Goal: Task Accomplishment & Management: Manage account settings

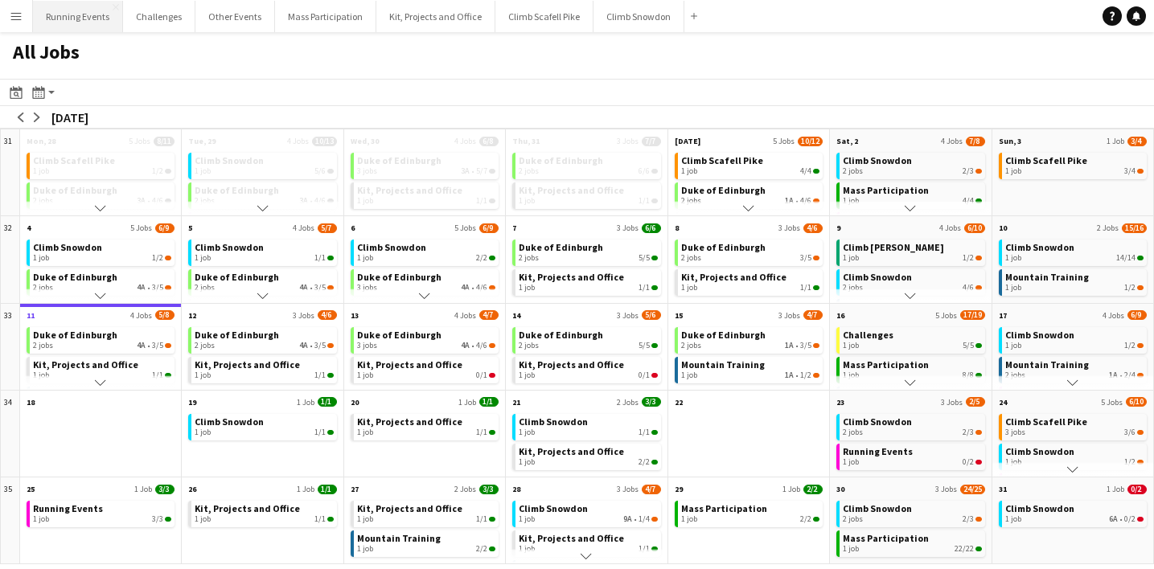
click at [85, 14] on button "Running Events Close" at bounding box center [78, 16] width 90 height 31
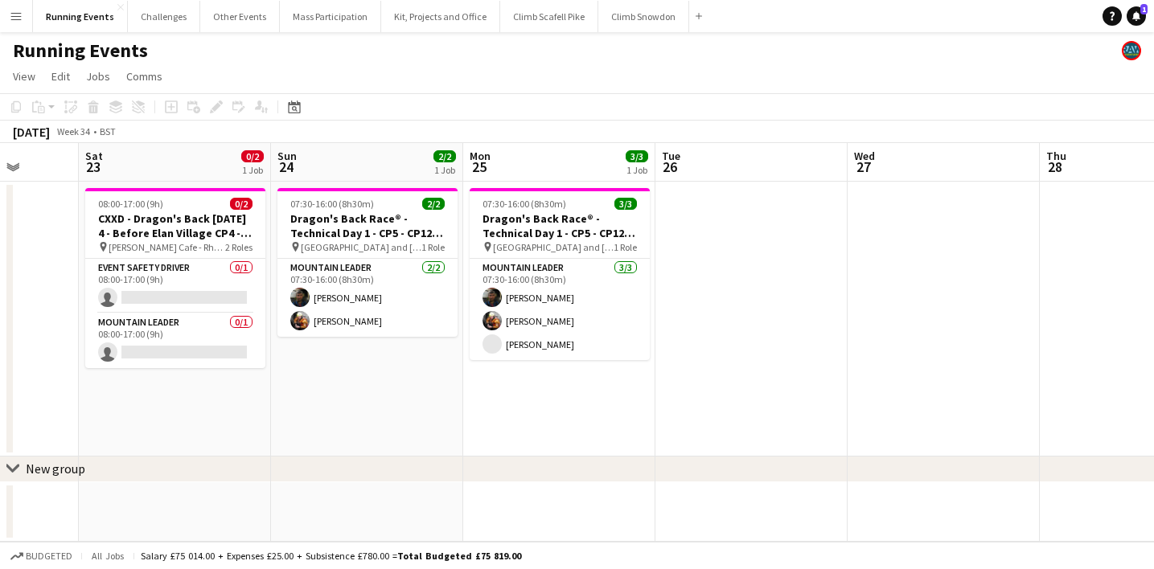
scroll to position [0, 499]
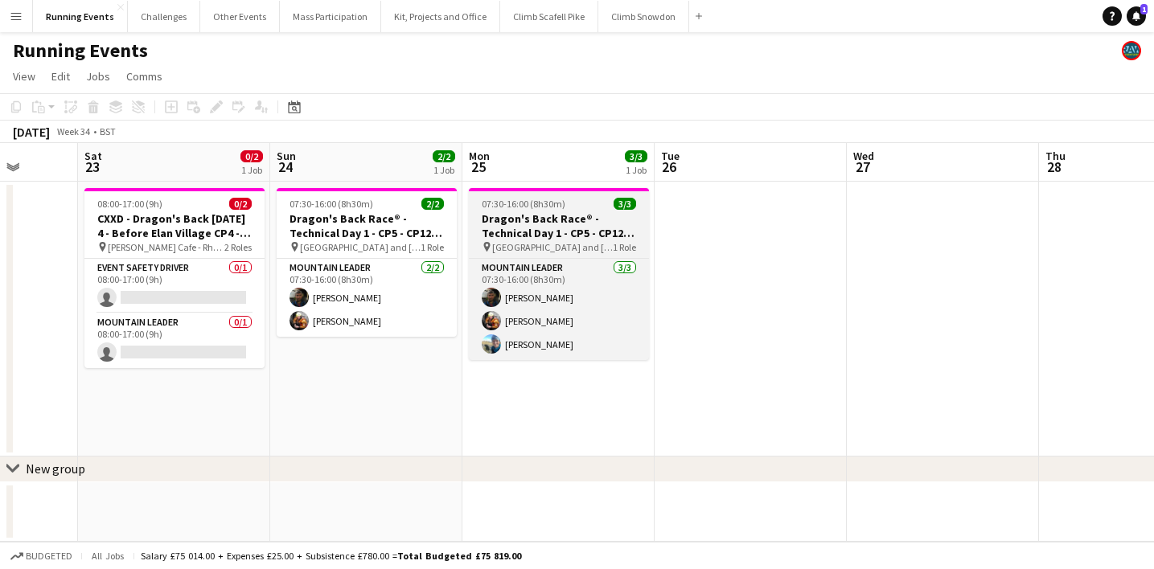
click at [543, 220] on h3 "Dragon's Back Race® - Technical Day 1 - CP5 - CP12 - Tryfan/Glyderau and Crib G…" at bounding box center [559, 226] width 180 height 29
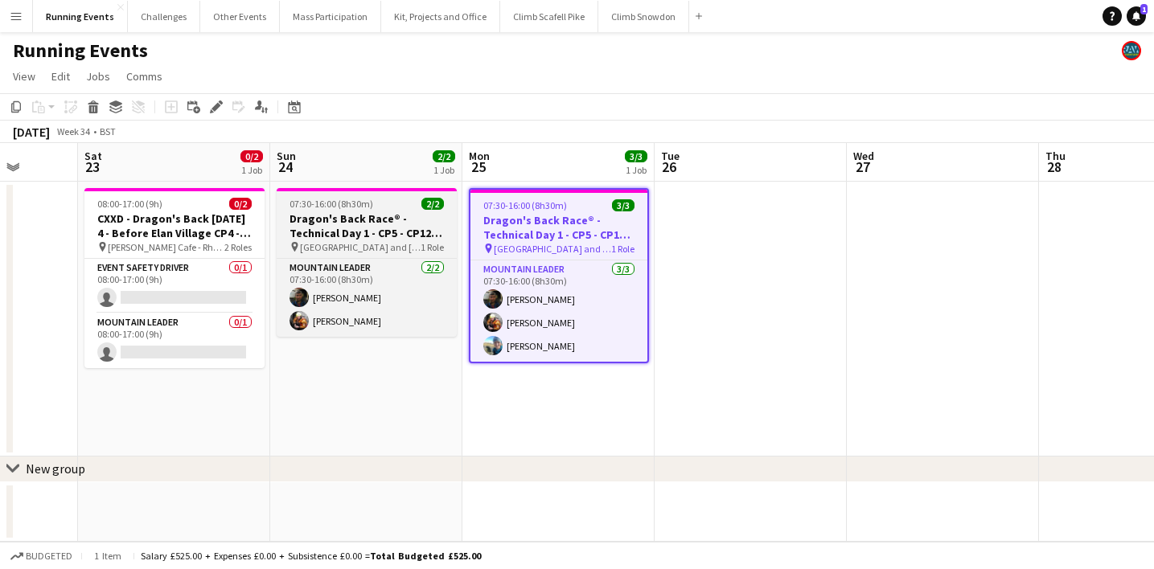
click at [370, 225] on h3 "Dragon's Back Race® - Technical Day 1 - CP5 - CP12 - Tryfan/Glyderau and Crib G…" at bounding box center [367, 226] width 180 height 29
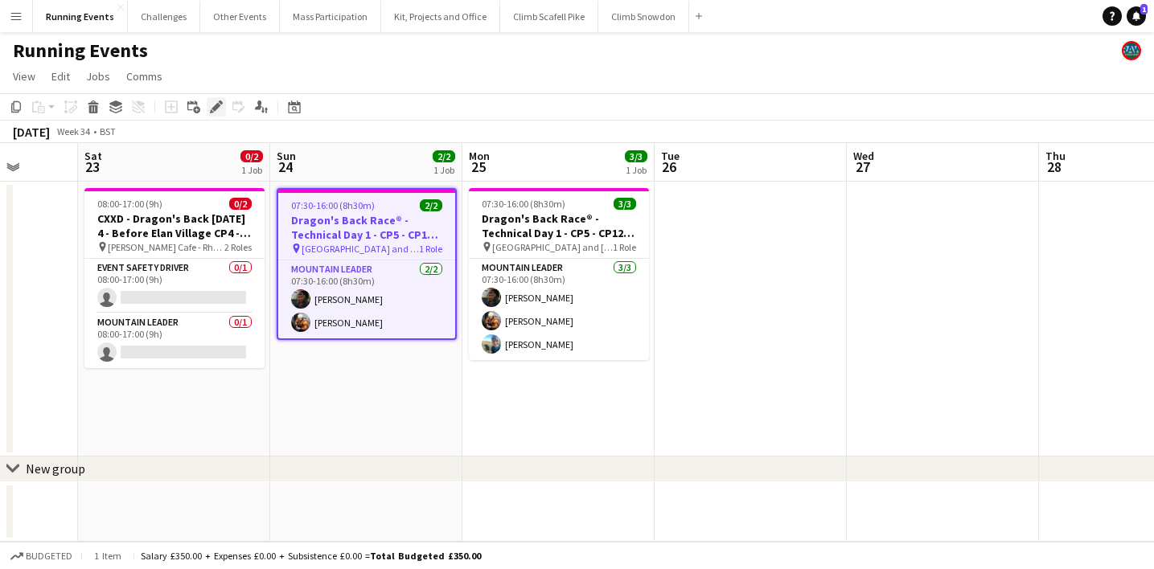
click at [216, 102] on icon "Edit" at bounding box center [216, 107] width 13 height 13
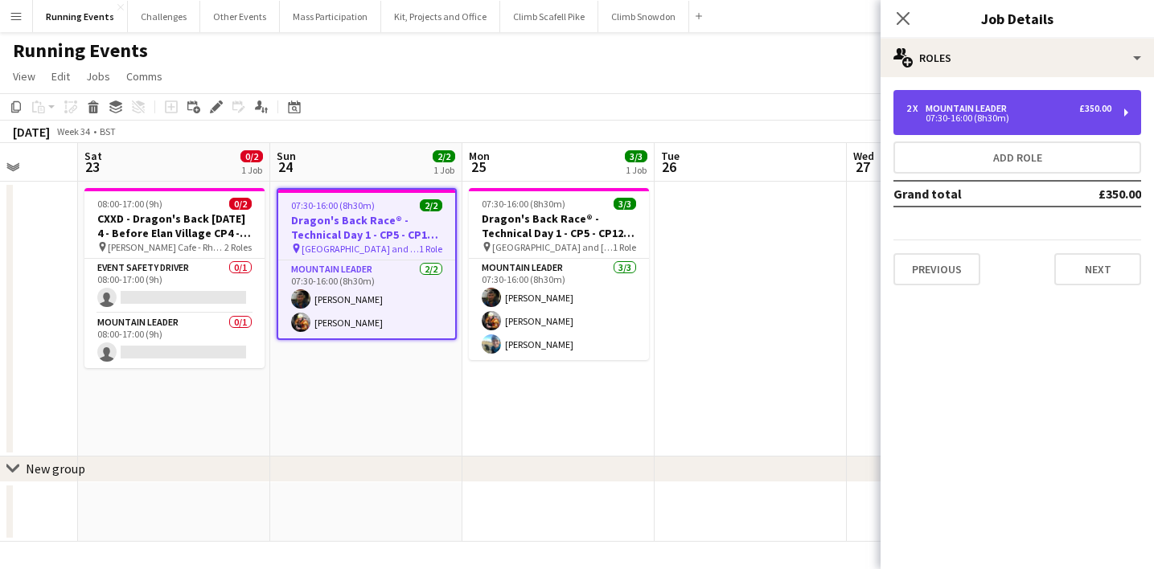
click at [1054, 115] on div "07:30-16:00 (8h30m)" at bounding box center [1008, 118] width 205 height 8
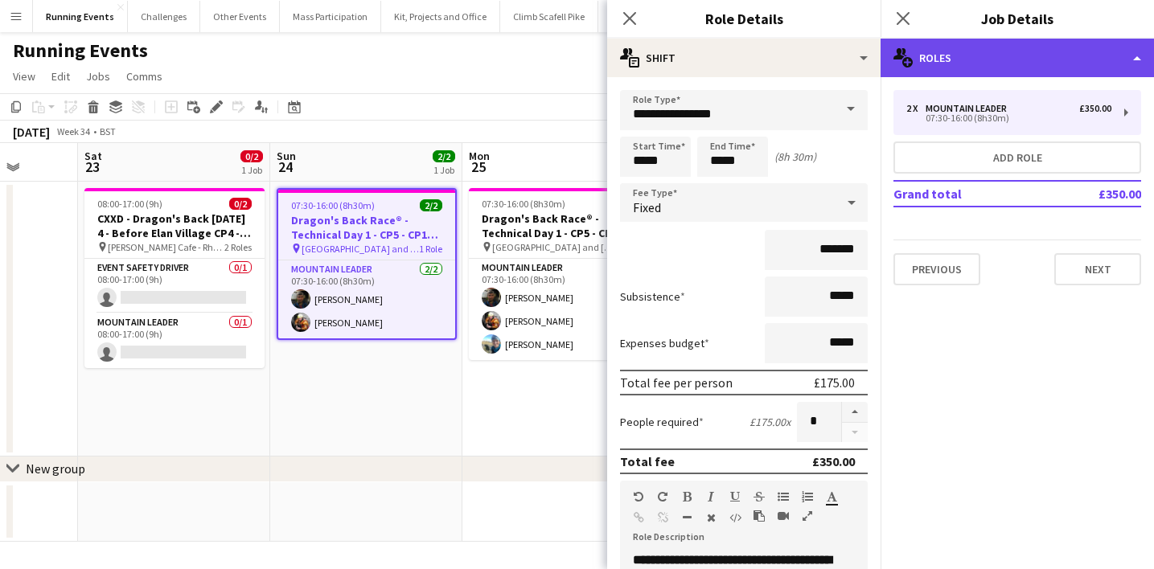
click at [1064, 70] on div "multiple-users-add Roles" at bounding box center [1017, 58] width 273 height 39
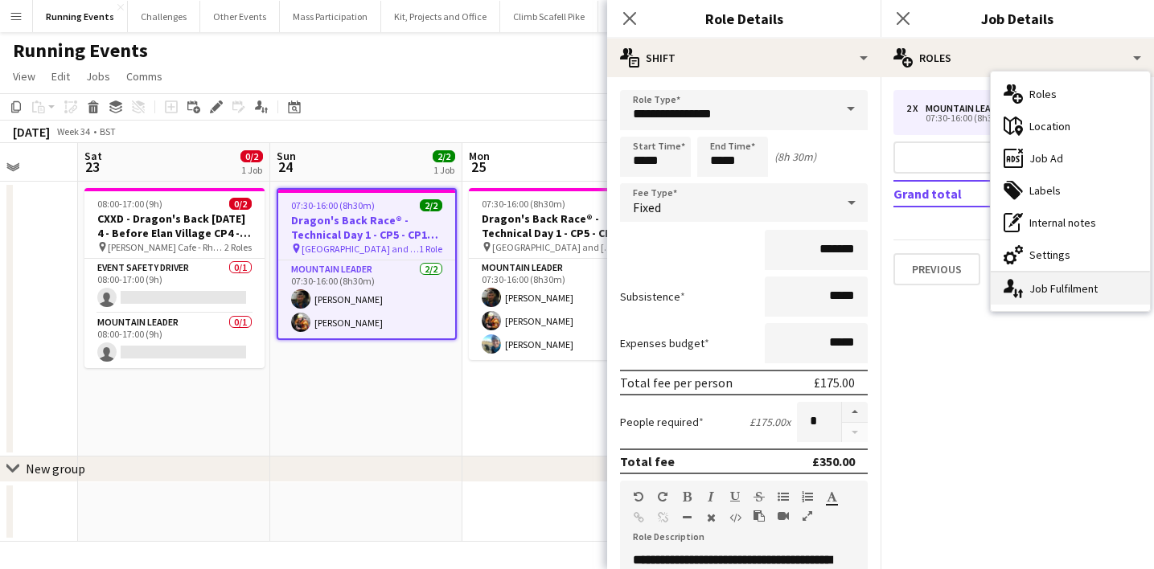
click at [1065, 283] on div "single-neutral-actions-up-down Job Fulfilment" at bounding box center [1070, 289] width 159 height 32
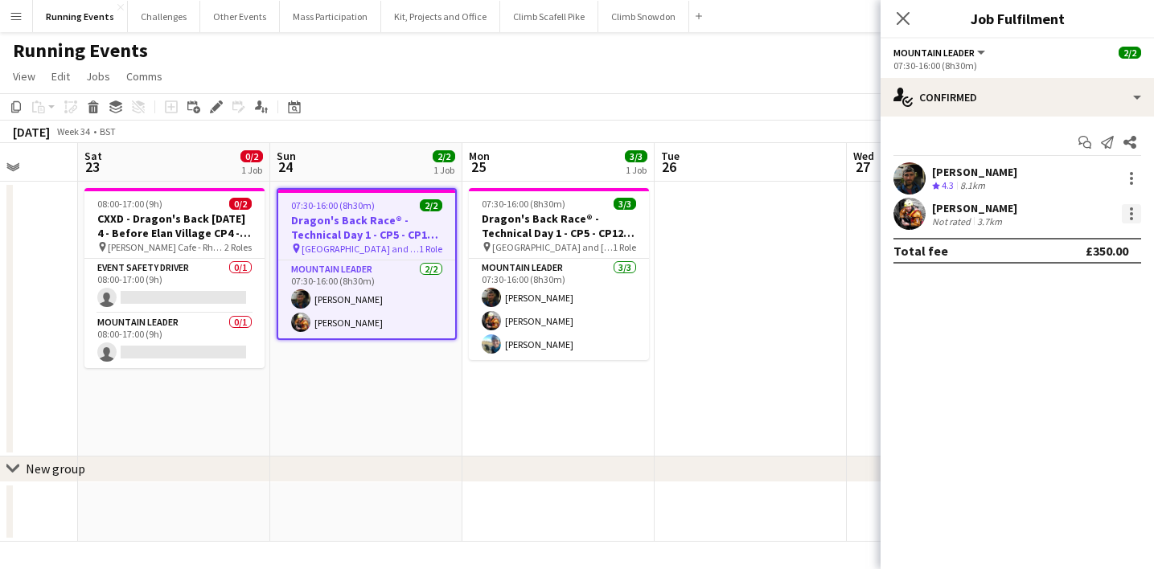
click at [1125, 211] on div at bounding box center [1131, 213] width 19 height 19
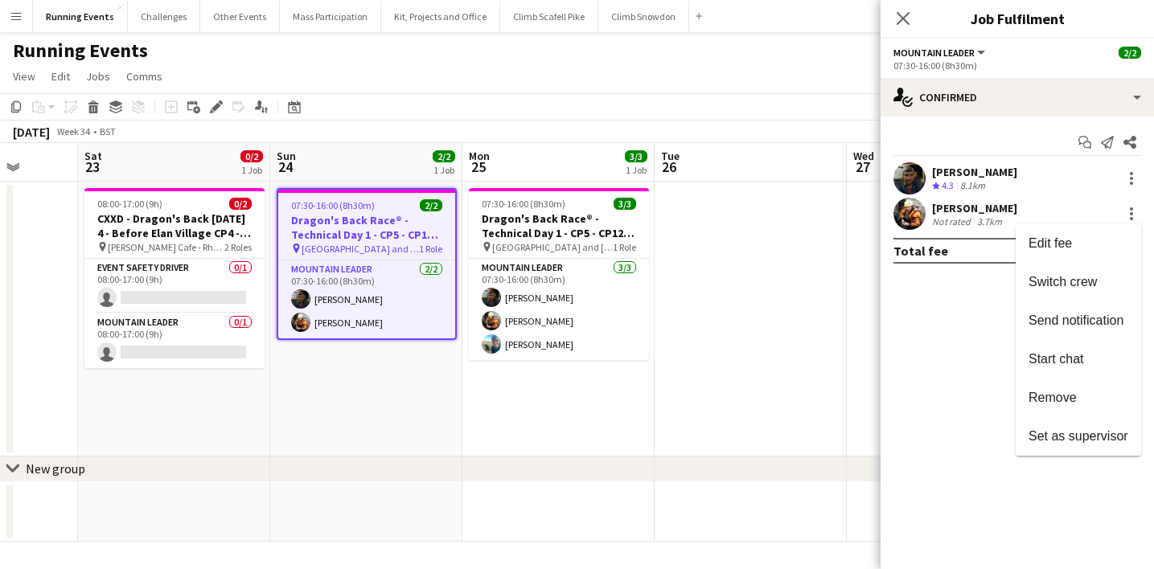
click at [1073, 401] on span "Remove" at bounding box center [1053, 398] width 48 height 14
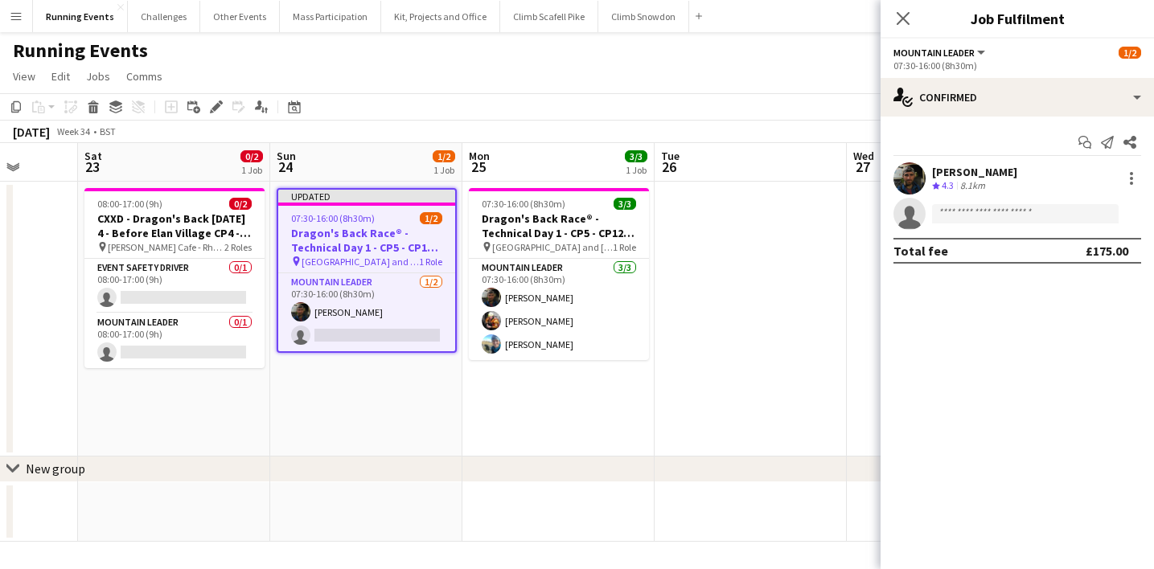
click at [746, 376] on app-date-cell at bounding box center [751, 319] width 192 height 275
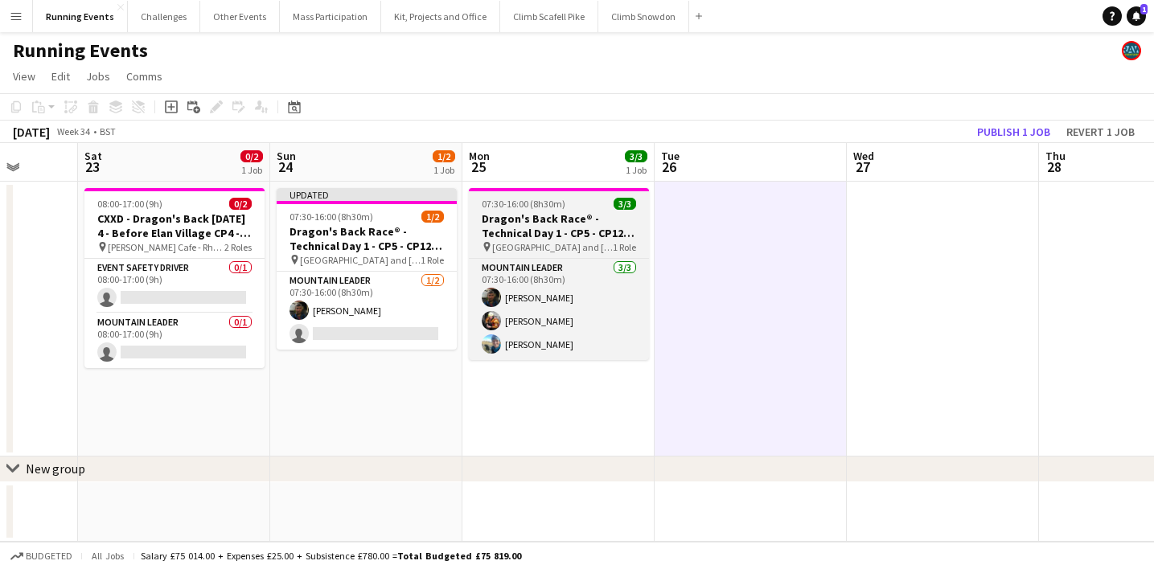
click at [566, 236] on h3 "Dragon's Back Race® - Technical Day 1 - CP5 - CP12 - Tryfan/Glyderau and Crib G…" at bounding box center [559, 226] width 180 height 29
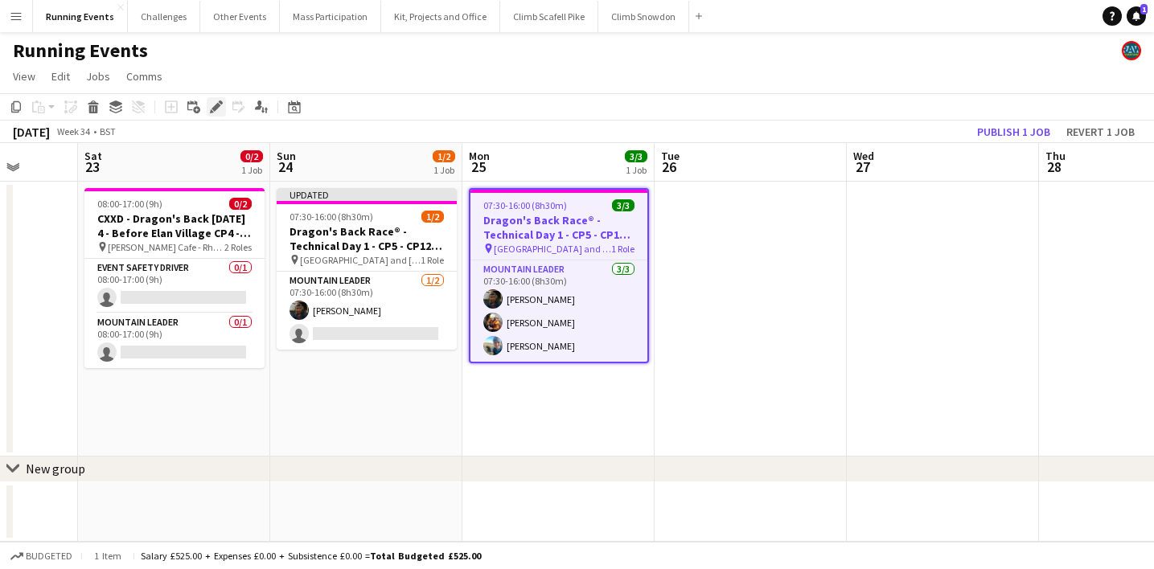
click at [217, 109] on icon "Edit" at bounding box center [216, 107] width 13 height 13
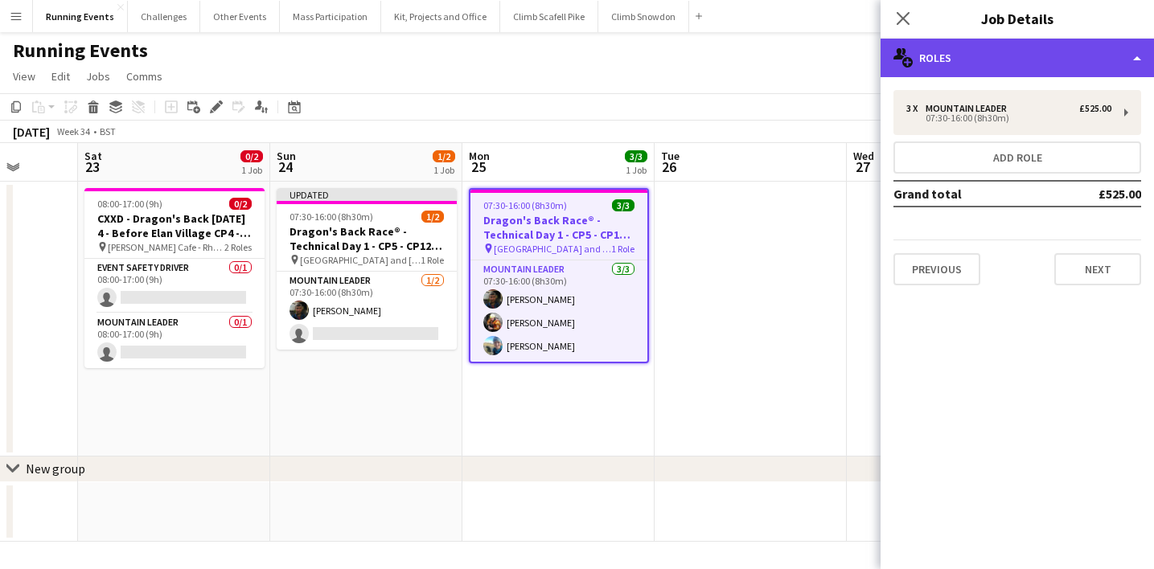
click at [1036, 59] on div "multiple-users-add Roles" at bounding box center [1017, 58] width 273 height 39
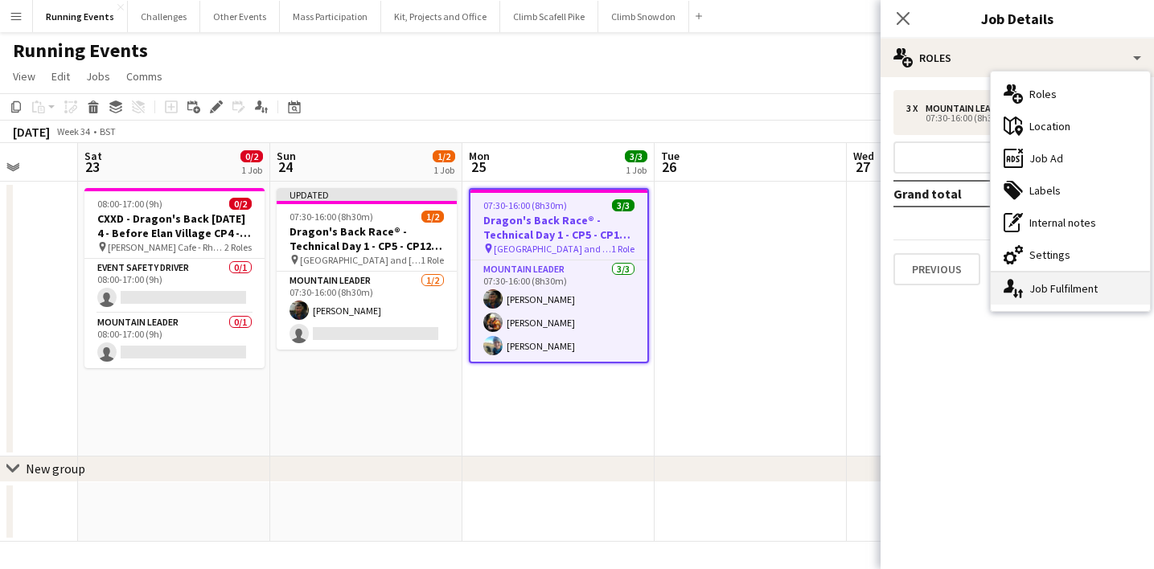
click at [1046, 290] on div "single-neutral-actions-up-down Job Fulfilment" at bounding box center [1070, 289] width 159 height 32
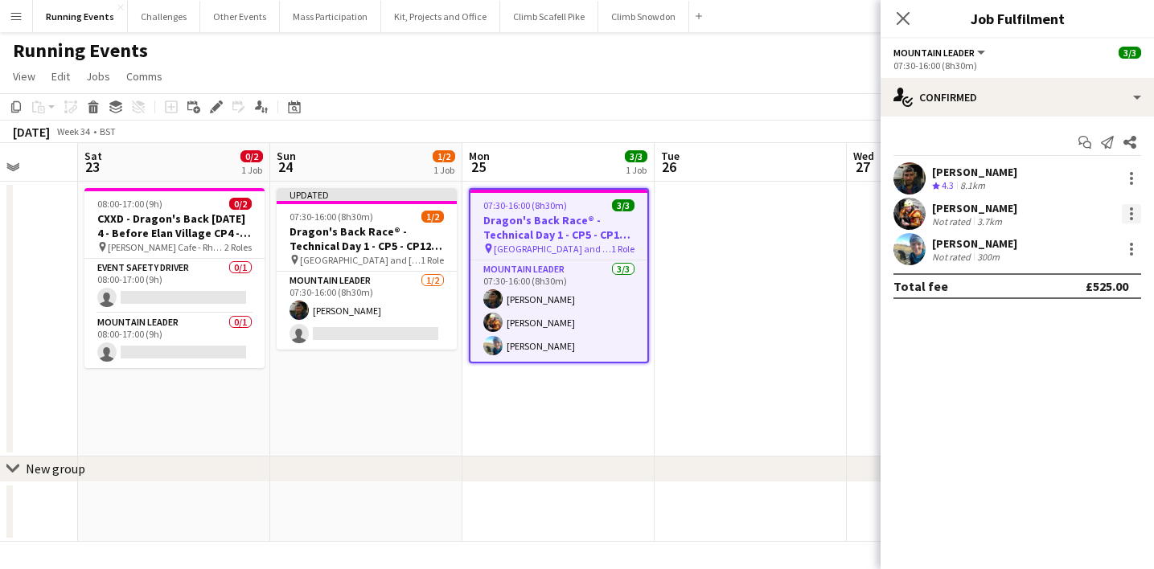
click at [1136, 214] on div at bounding box center [1131, 213] width 19 height 19
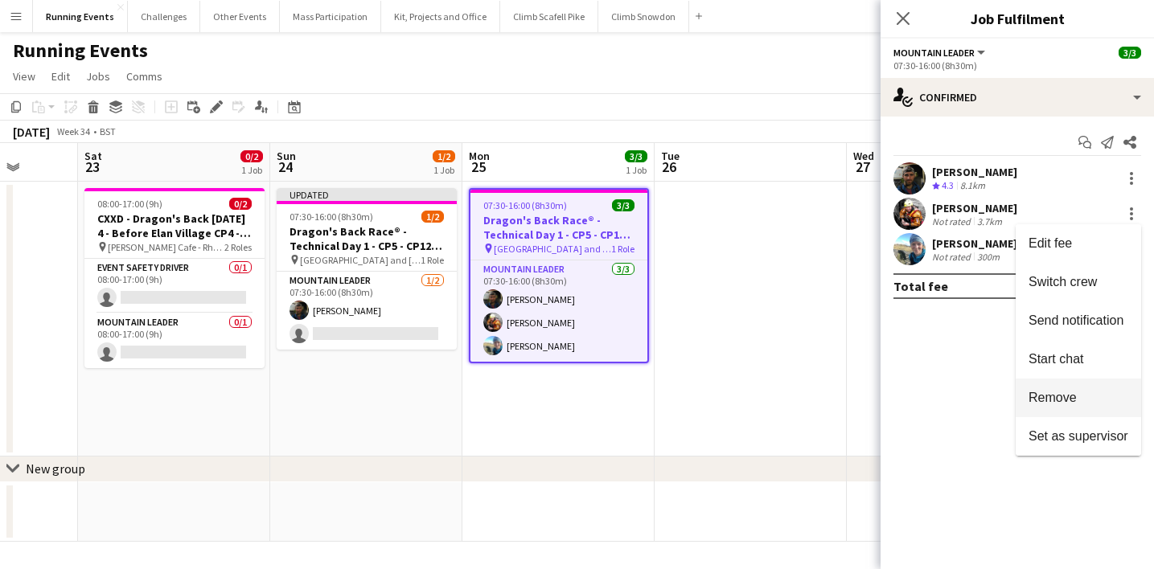
click at [1095, 387] on button "Remove" at bounding box center [1078, 398] width 125 height 39
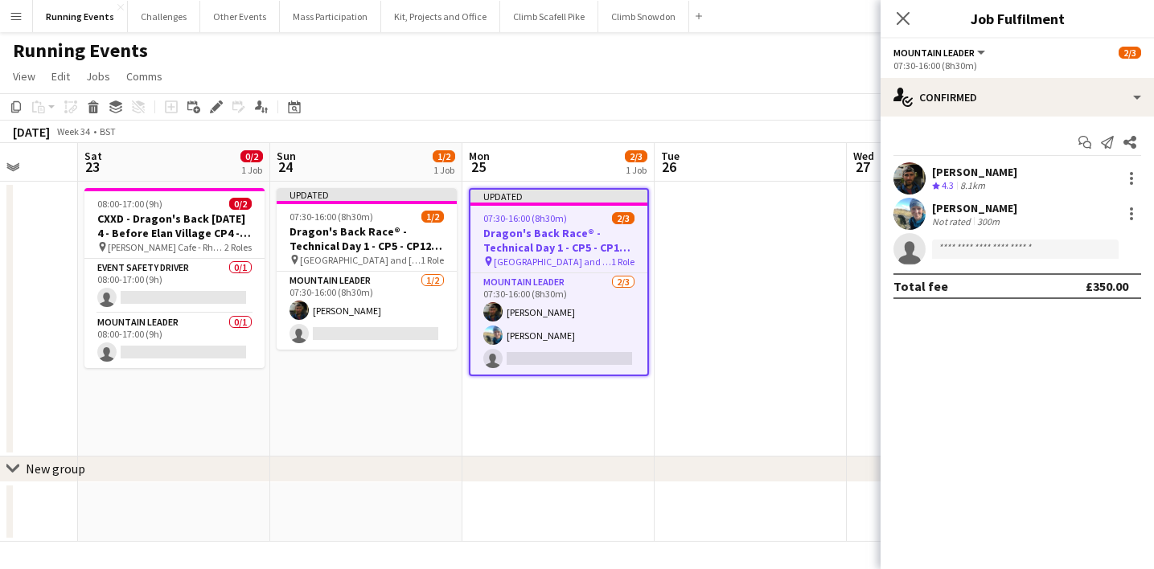
click at [787, 414] on app-date-cell at bounding box center [751, 319] width 192 height 275
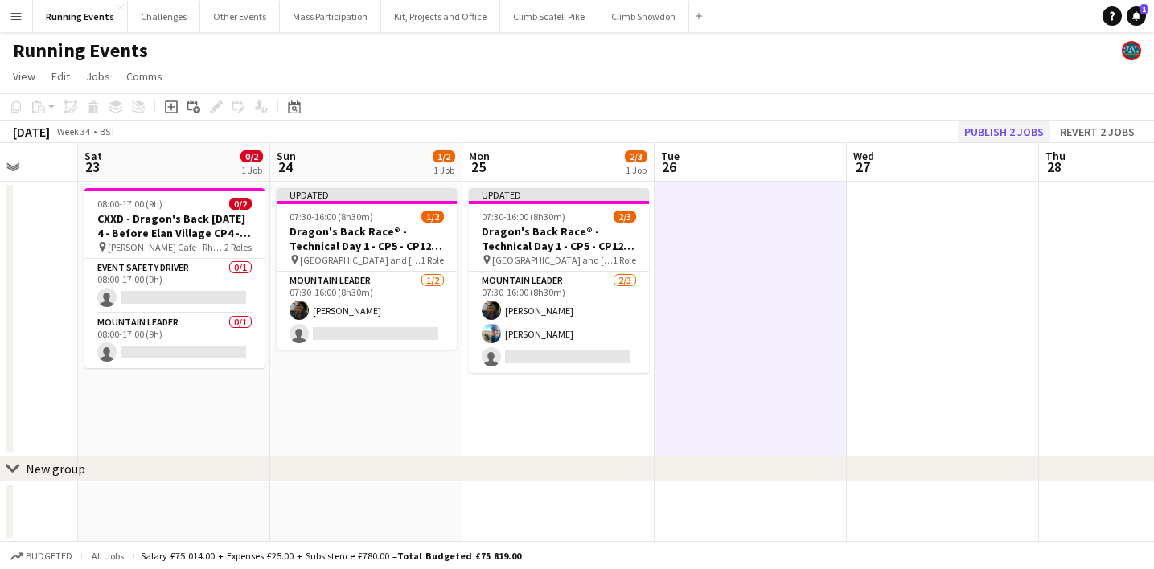
click at [993, 134] on button "Publish 2 jobs" at bounding box center [1004, 131] width 92 height 21
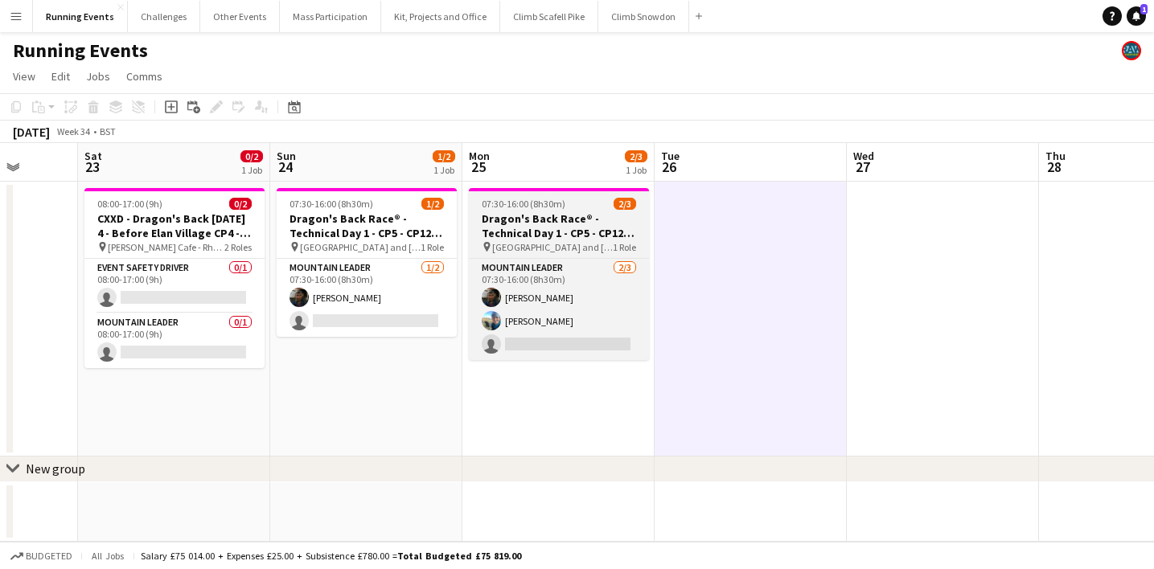
click at [512, 237] on h3 "Dragon's Back Race® - Technical Day 1 - CP5 - CP12 - Tryfan/Glyderau and Crib G…" at bounding box center [559, 226] width 180 height 29
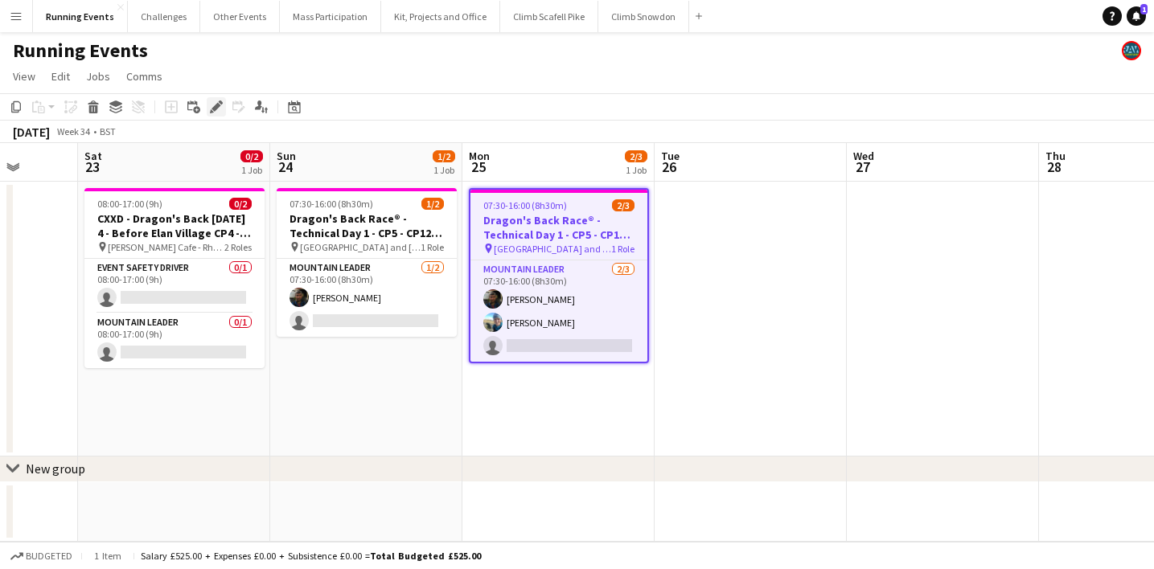
click at [216, 104] on icon "Edit" at bounding box center [216, 107] width 13 height 13
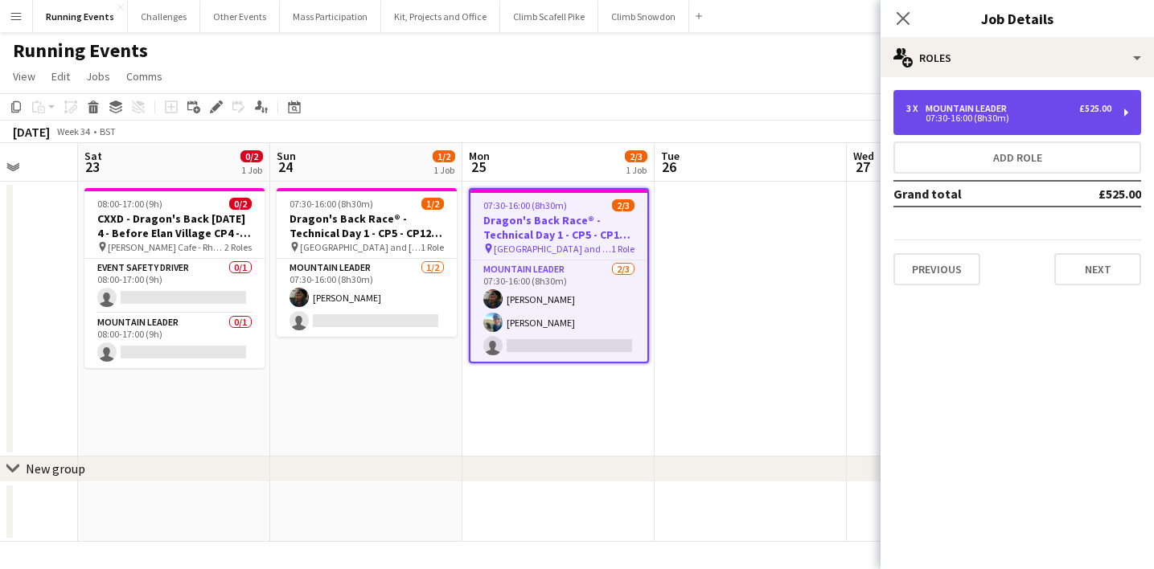
click at [980, 117] on div "07:30-16:00 (8h30m)" at bounding box center [1008, 118] width 205 height 8
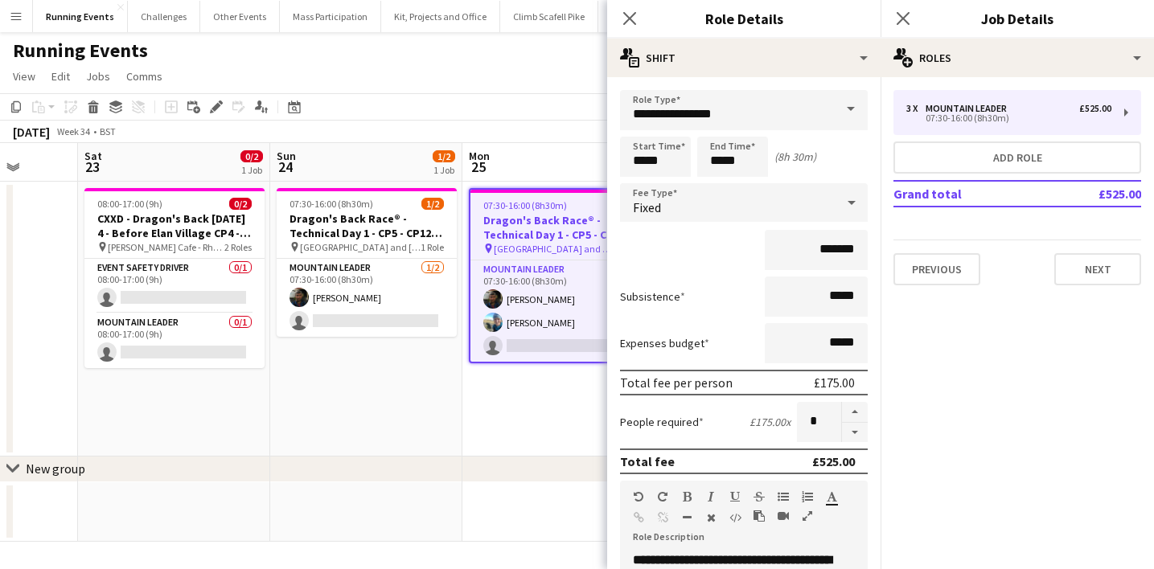
click at [548, 424] on app-date-cell "07:30-16:00 (8h30m) 2/3 Dragon's Back Race® - Technical Day 1 - CP5 - CP12 - Tr…" at bounding box center [558, 319] width 192 height 275
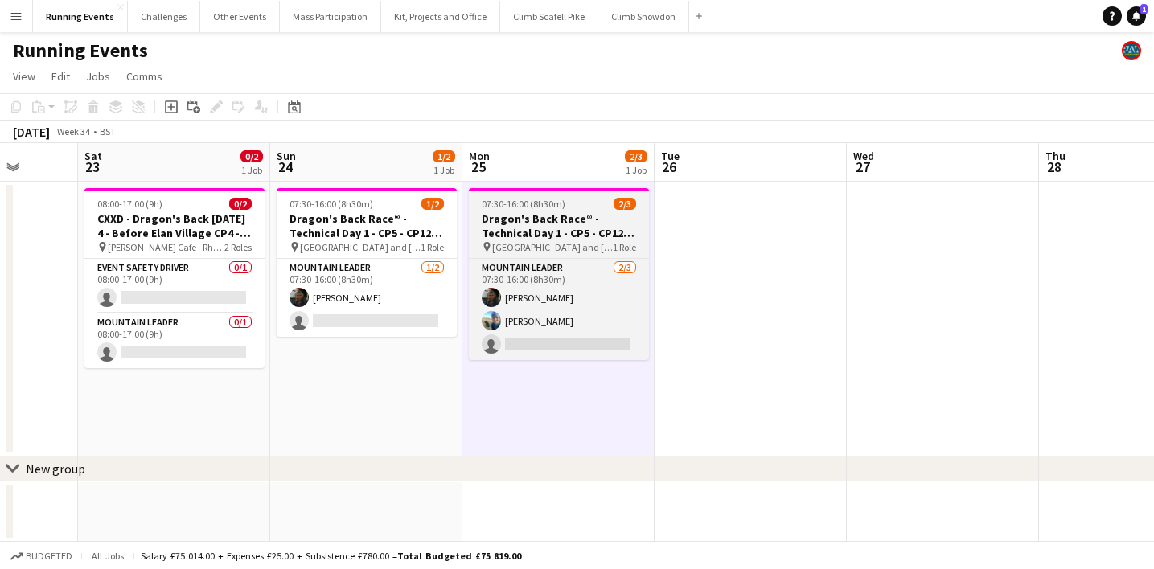
click at [541, 227] on h3 "Dragon's Back Race® - Technical Day 1 - CP5 - CP12 - Tryfan/Glyderau and Crib G…" at bounding box center [559, 226] width 180 height 29
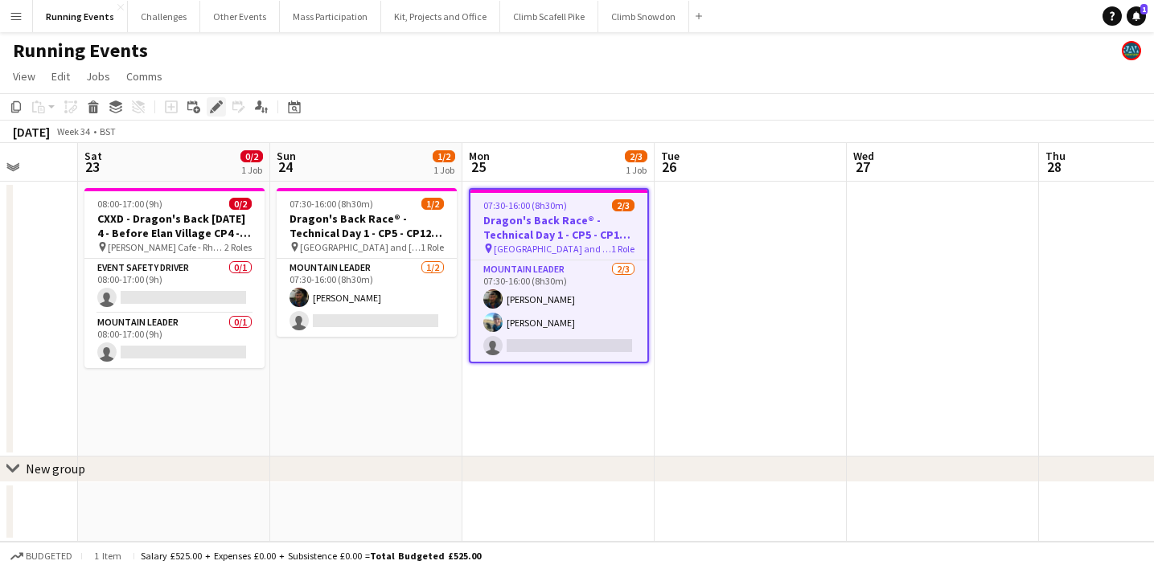
click at [212, 105] on icon "Edit" at bounding box center [216, 107] width 13 height 13
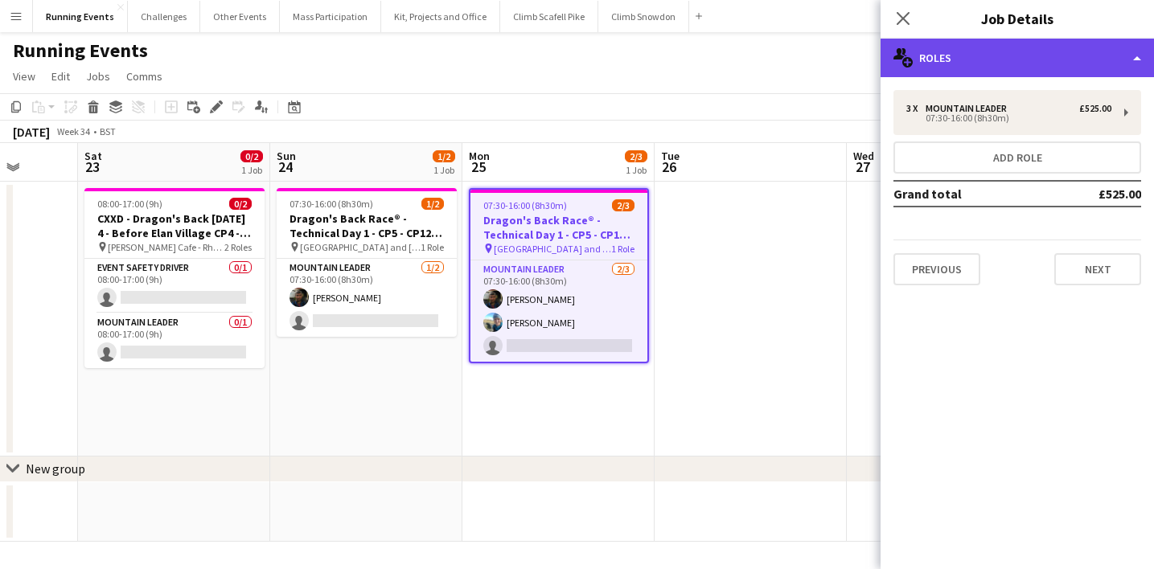
click at [1026, 49] on div "multiple-users-add Roles" at bounding box center [1017, 58] width 273 height 39
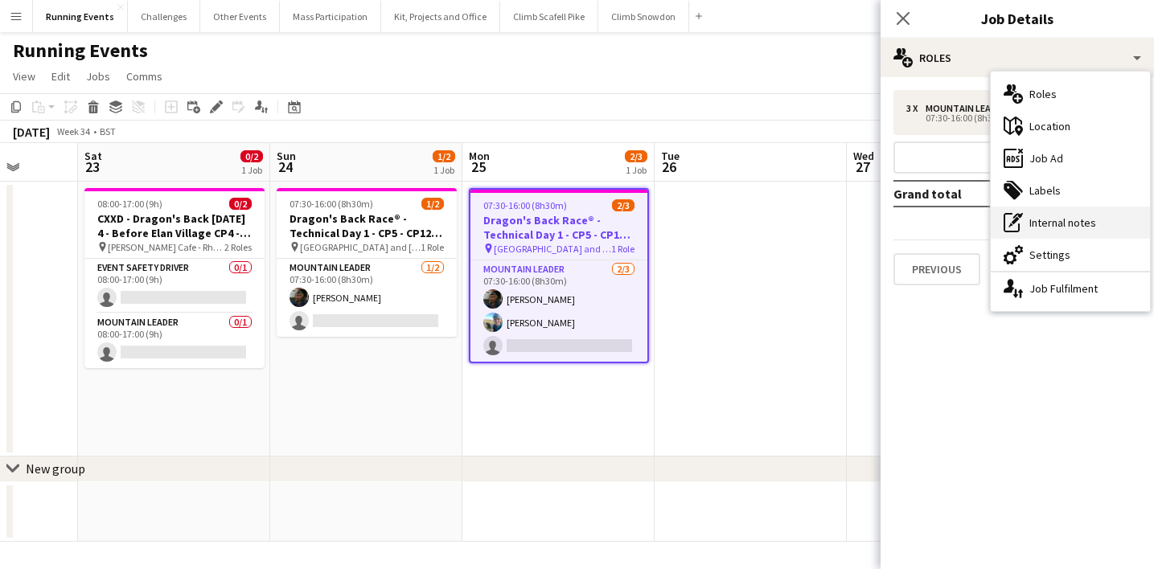
click at [1064, 218] on div "pen-write Internal notes" at bounding box center [1070, 223] width 159 height 32
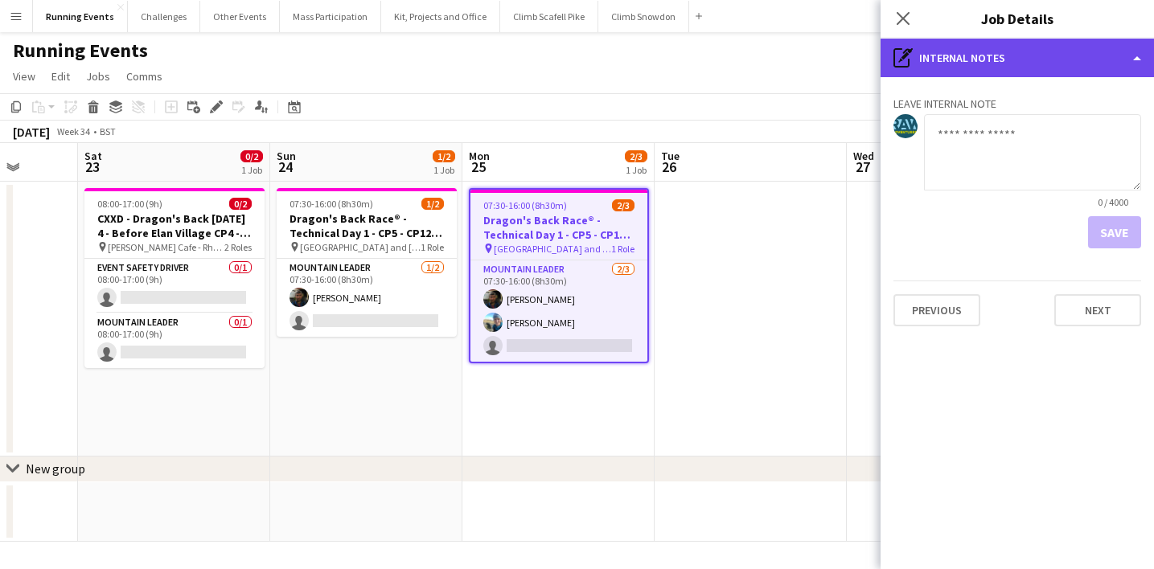
click at [1048, 60] on div "pen-write Internal notes" at bounding box center [1017, 58] width 273 height 39
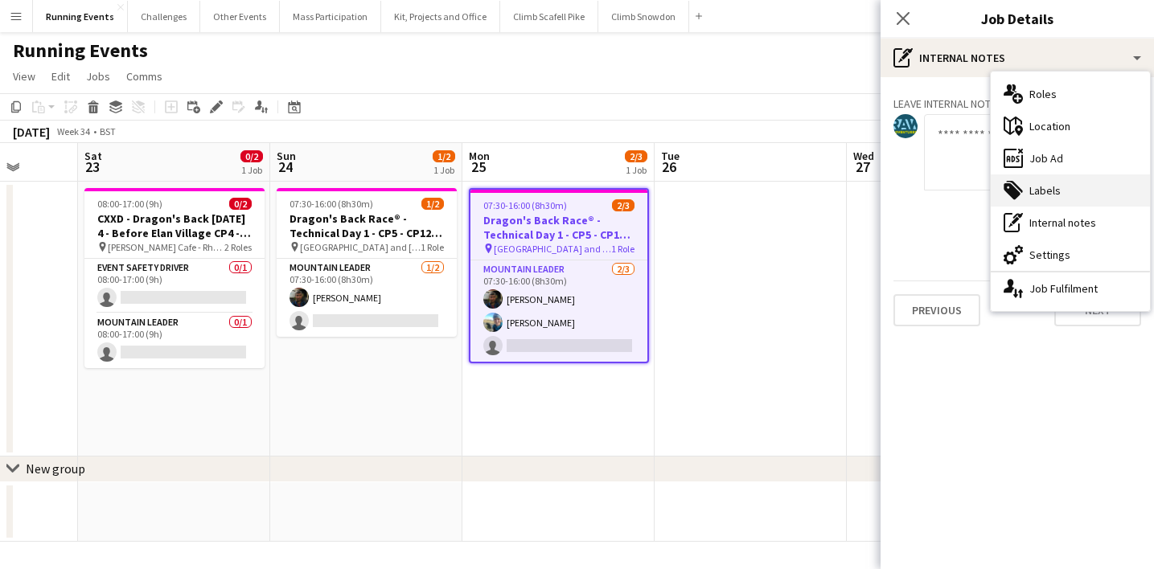
click at [1066, 188] on div "tags-double Labels" at bounding box center [1070, 191] width 159 height 32
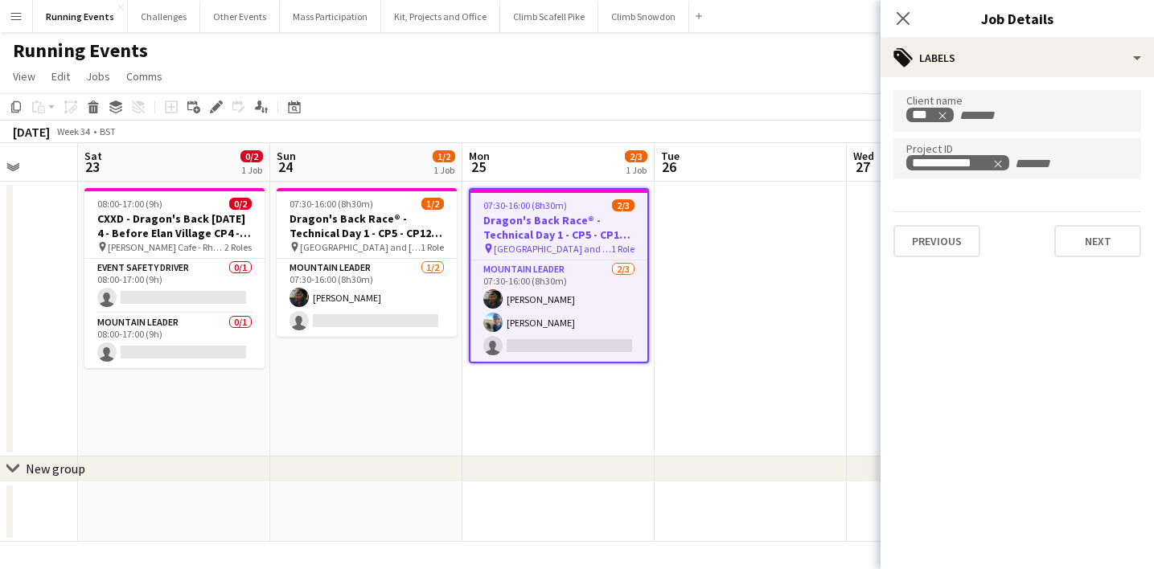
click at [550, 239] on h3 "Dragon's Back Race® - Technical Day 1 - CP5 - CP12 - Tryfan/Glyderau and Crib G…" at bounding box center [559, 227] width 177 height 29
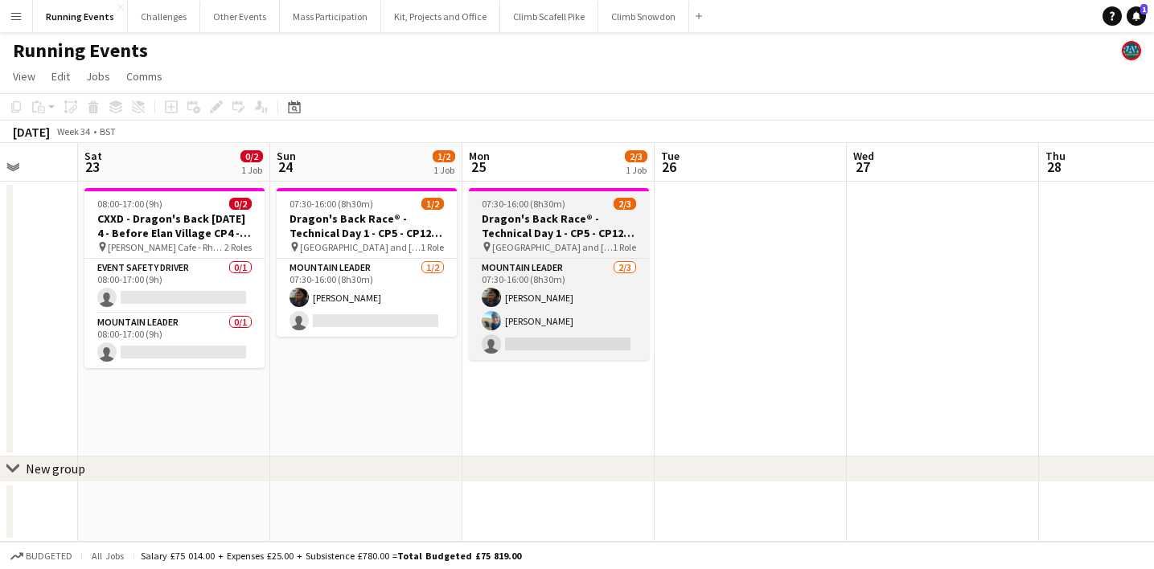
click at [558, 227] on h3 "Dragon's Back Race® - Technical Day 1 - CP5 - CP12 - Tryfan/Glyderau and Crib G…" at bounding box center [559, 226] width 180 height 29
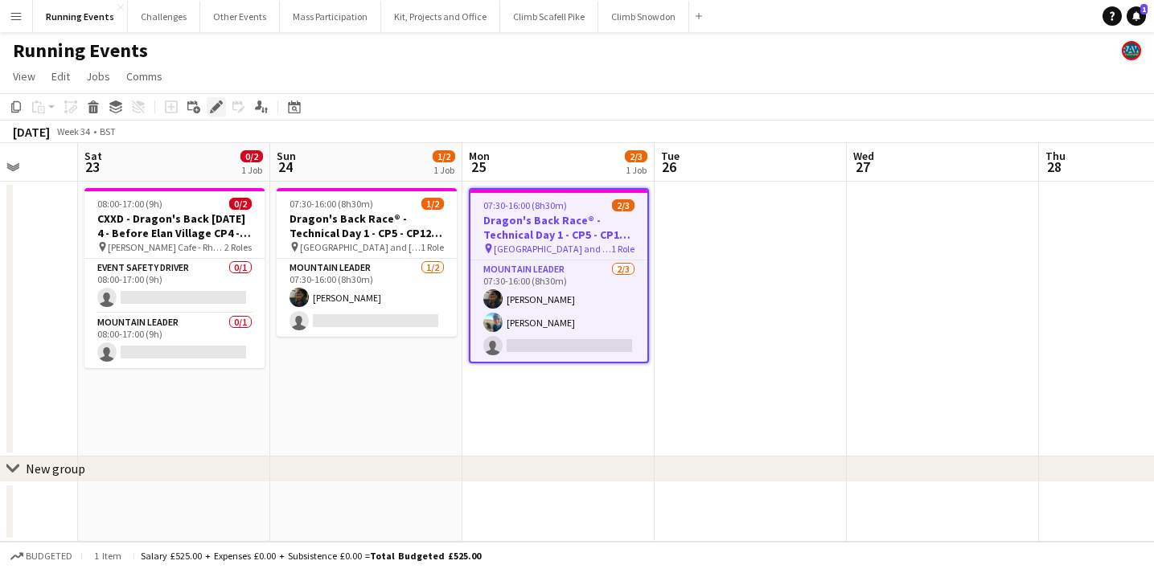
click at [218, 108] on icon at bounding box center [216, 107] width 9 height 9
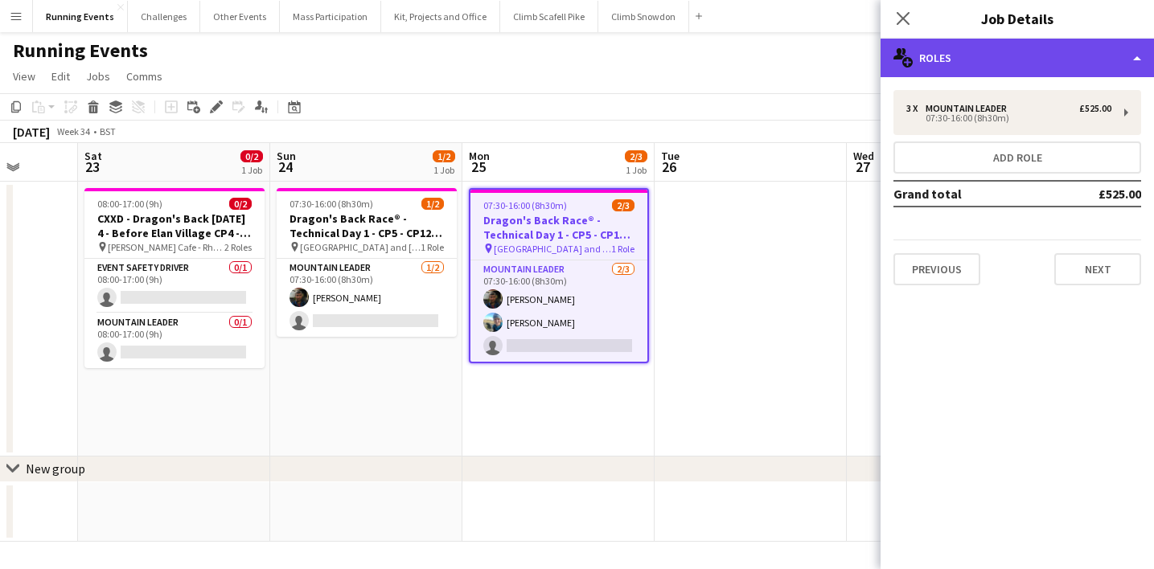
click at [1010, 66] on div "multiple-users-add Roles" at bounding box center [1017, 58] width 273 height 39
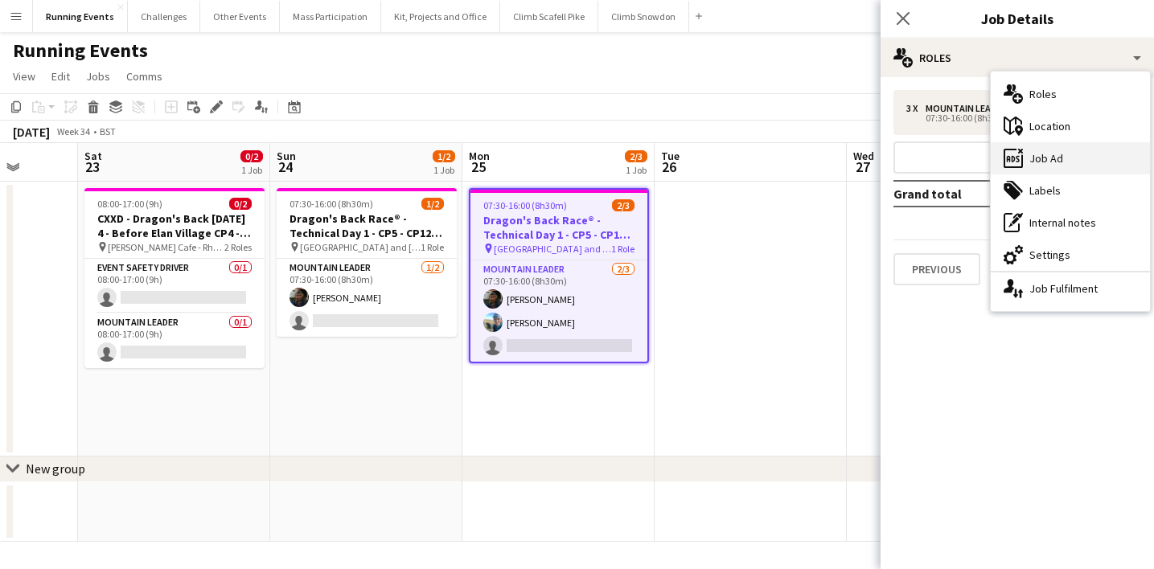
click at [1050, 150] on div "ads-window Job Ad" at bounding box center [1070, 158] width 159 height 32
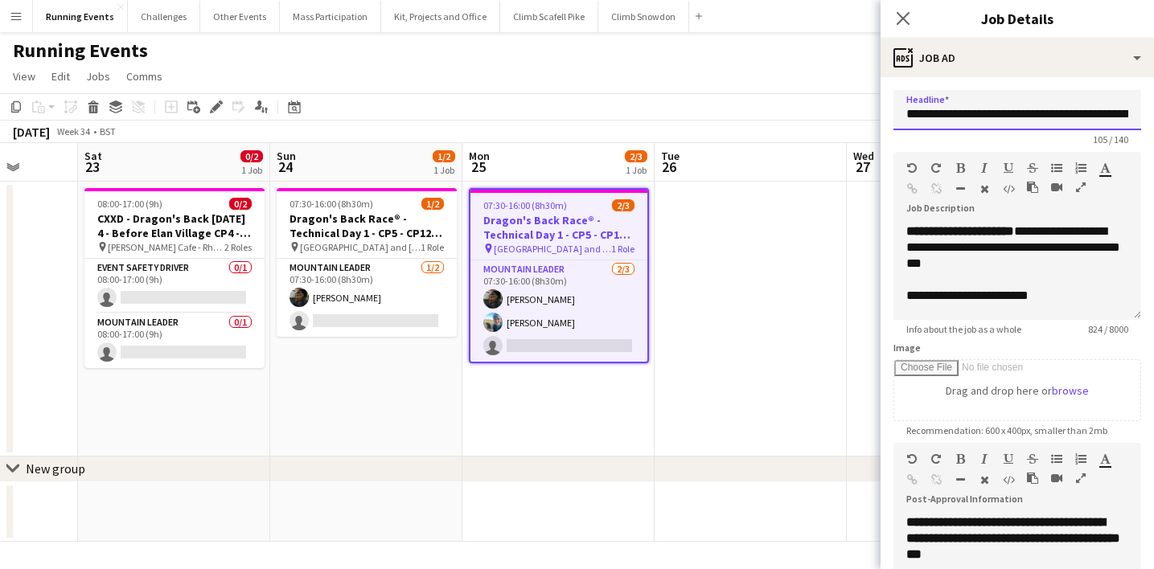
click at [1049, 117] on input "**********" at bounding box center [1018, 110] width 248 height 40
drag, startPoint x: 1057, startPoint y: 298, endPoint x: 976, endPoint y: 294, distance: 80.5
click at [976, 294] on div "**********" at bounding box center [1017, 296] width 222 height 16
copy span "**********"
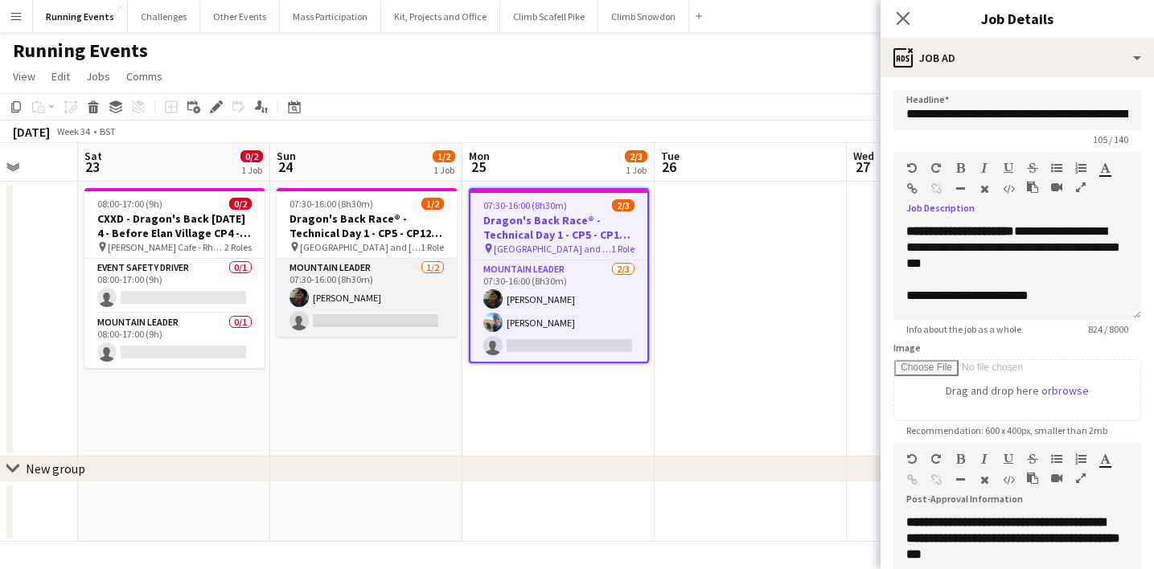
click at [384, 274] on app-card-role "Mountain Leader [DATE] 07:30-16:00 (8h30m) [PERSON_NAME] single-neutral-actions" at bounding box center [367, 298] width 180 height 78
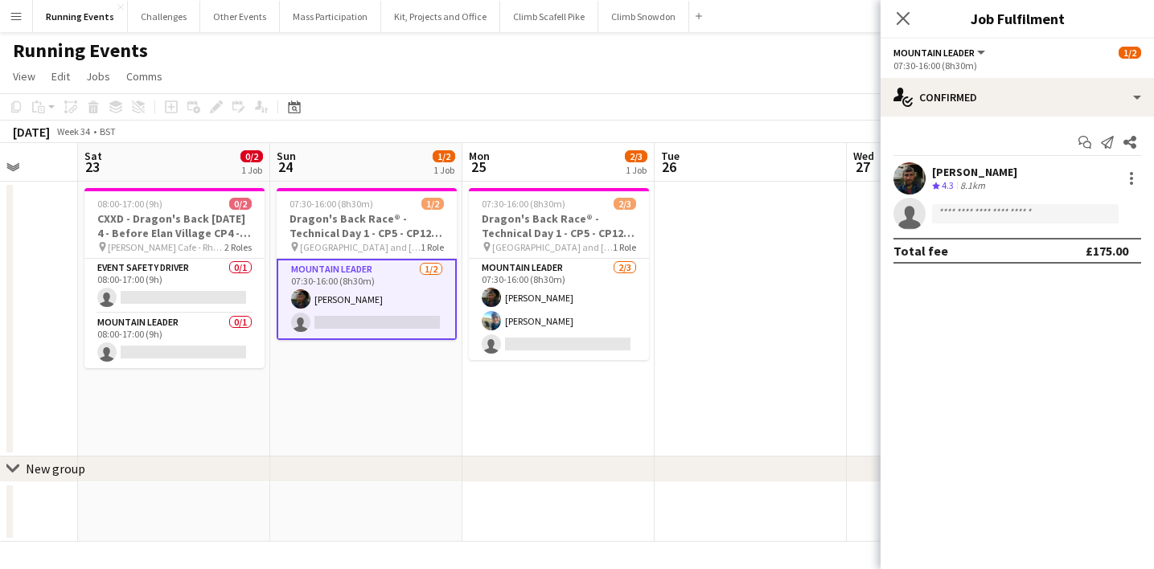
click at [672, 242] on app-date-cell at bounding box center [751, 319] width 192 height 275
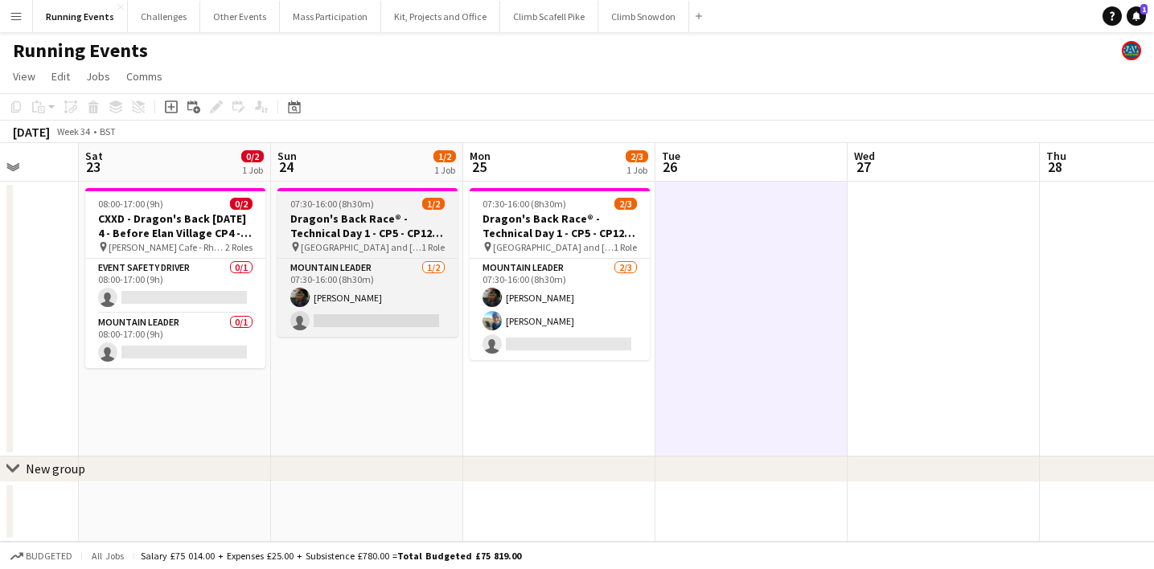
click at [376, 206] on div "07:30-16:00 (8h30m) 1/2" at bounding box center [367, 204] width 180 height 12
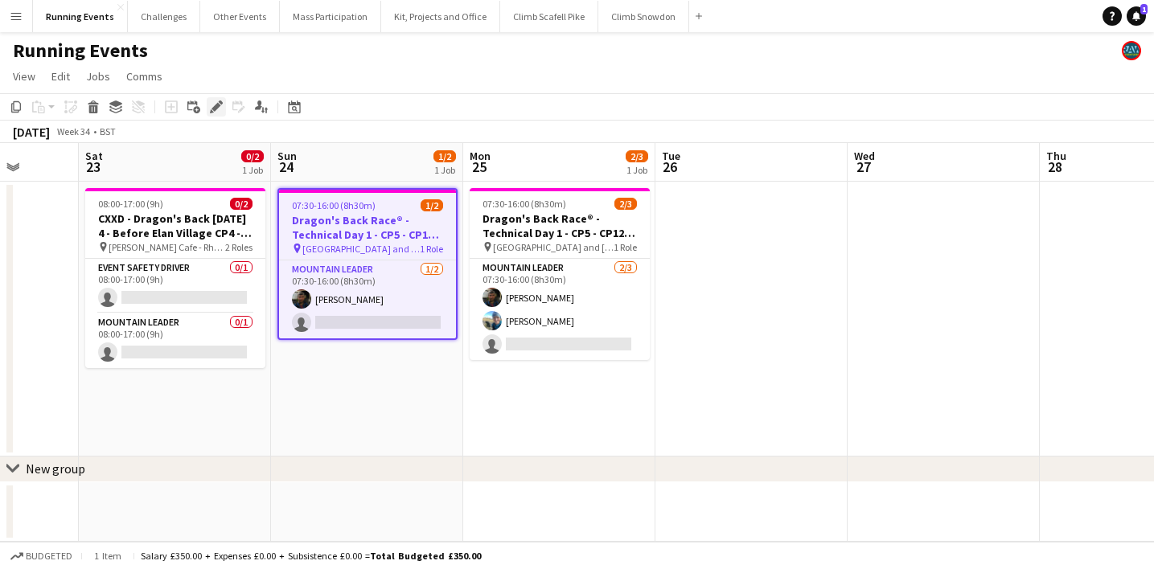
click at [216, 101] on icon "Edit" at bounding box center [216, 107] width 13 height 13
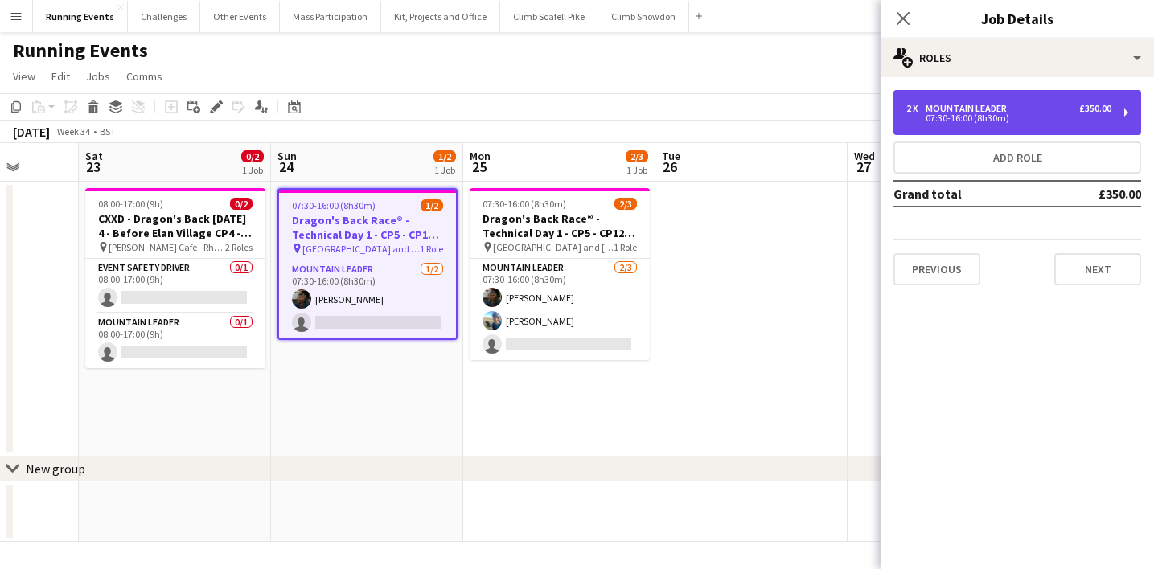
click at [1001, 117] on div "07:30-16:00 (8h30m)" at bounding box center [1008, 118] width 205 height 8
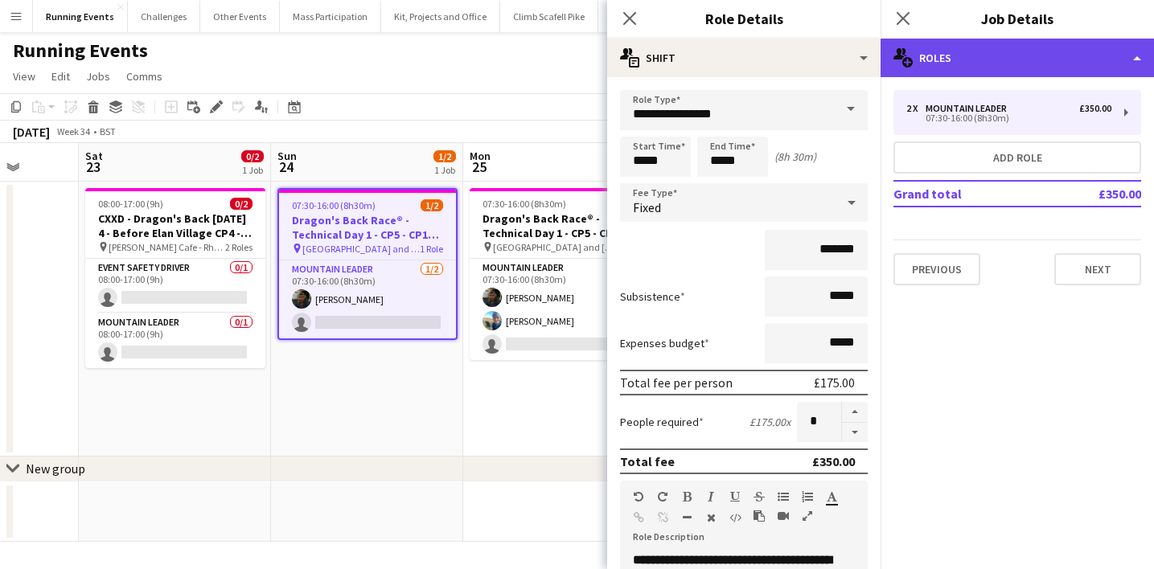
click at [1026, 55] on div "multiple-users-add Roles" at bounding box center [1017, 58] width 273 height 39
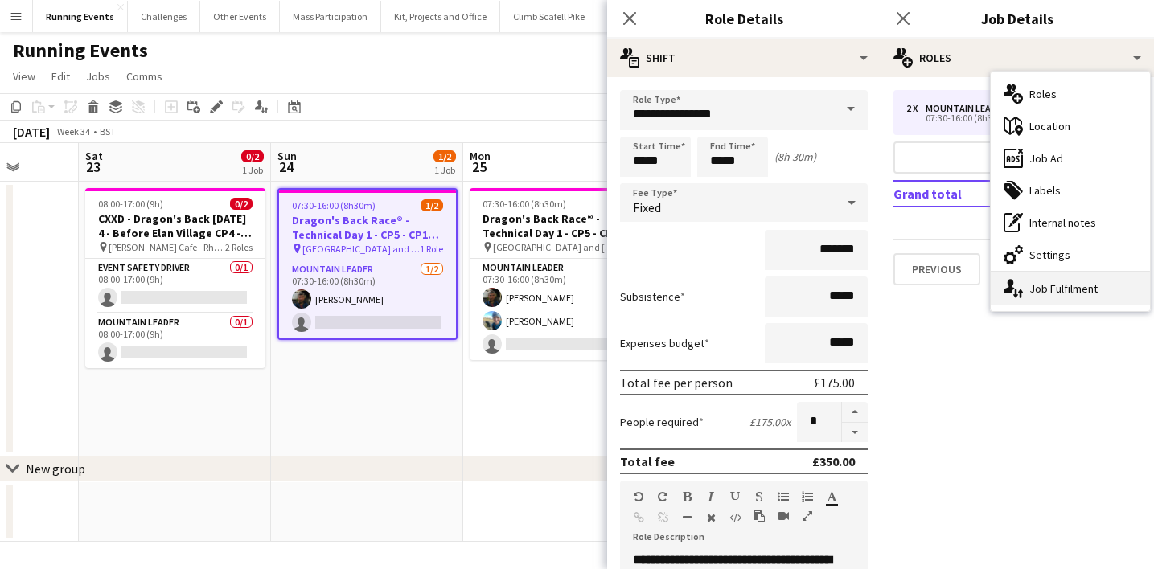
click at [1046, 289] on div "single-neutral-actions-up-down Job Fulfilment" at bounding box center [1070, 289] width 159 height 32
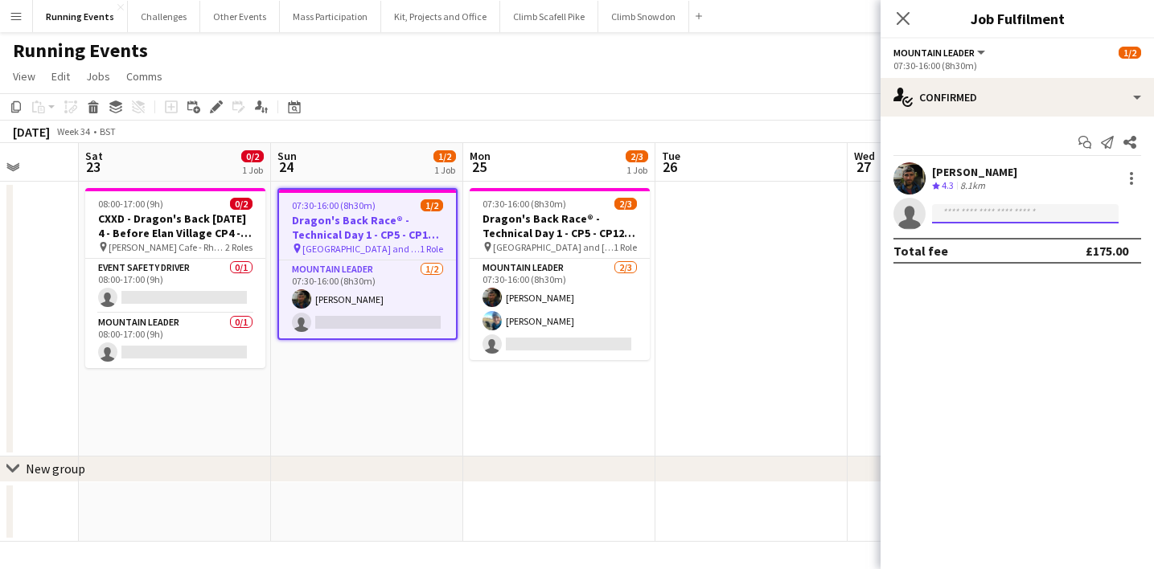
click at [1017, 212] on input at bounding box center [1025, 213] width 187 height 19
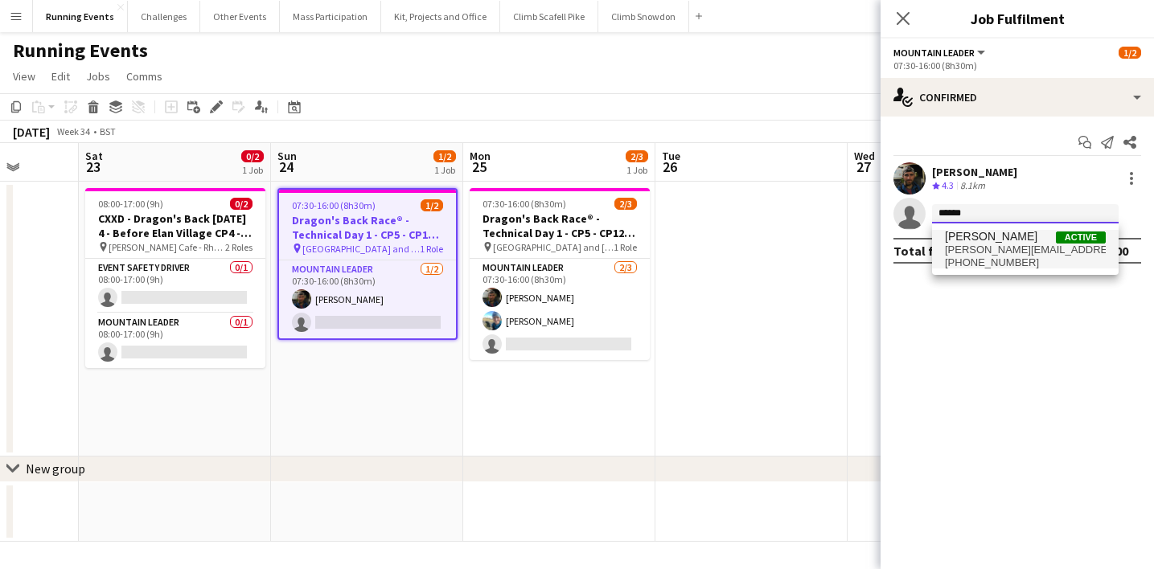
type input "******"
click at [1017, 245] on span "[PERSON_NAME][EMAIL_ADDRESS][DOMAIN_NAME]" at bounding box center [1025, 250] width 161 height 13
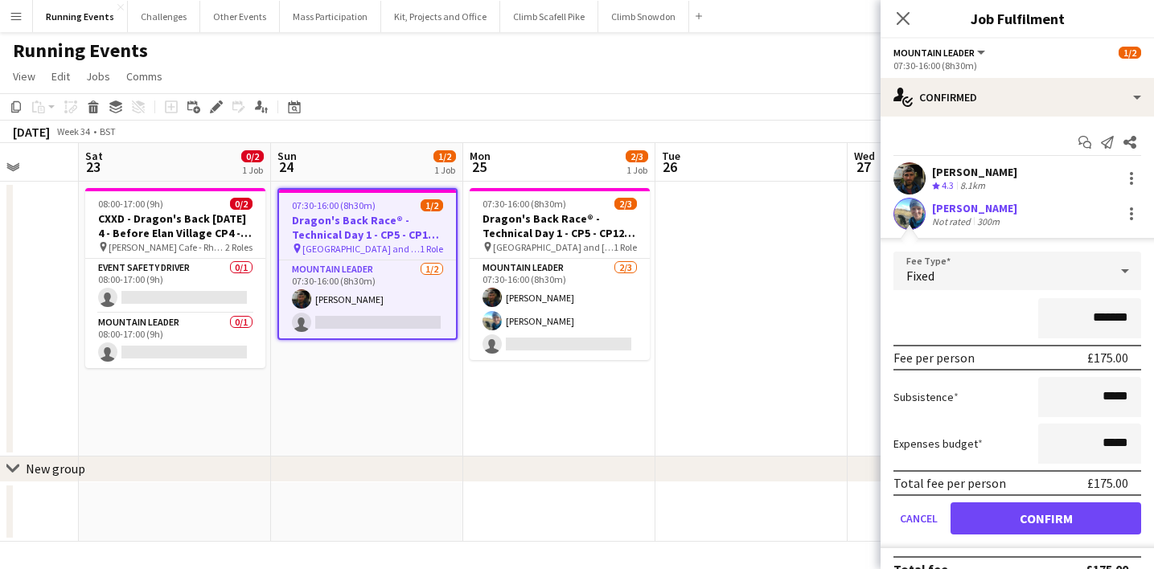
click at [1015, 518] on button "Confirm" at bounding box center [1046, 519] width 191 height 32
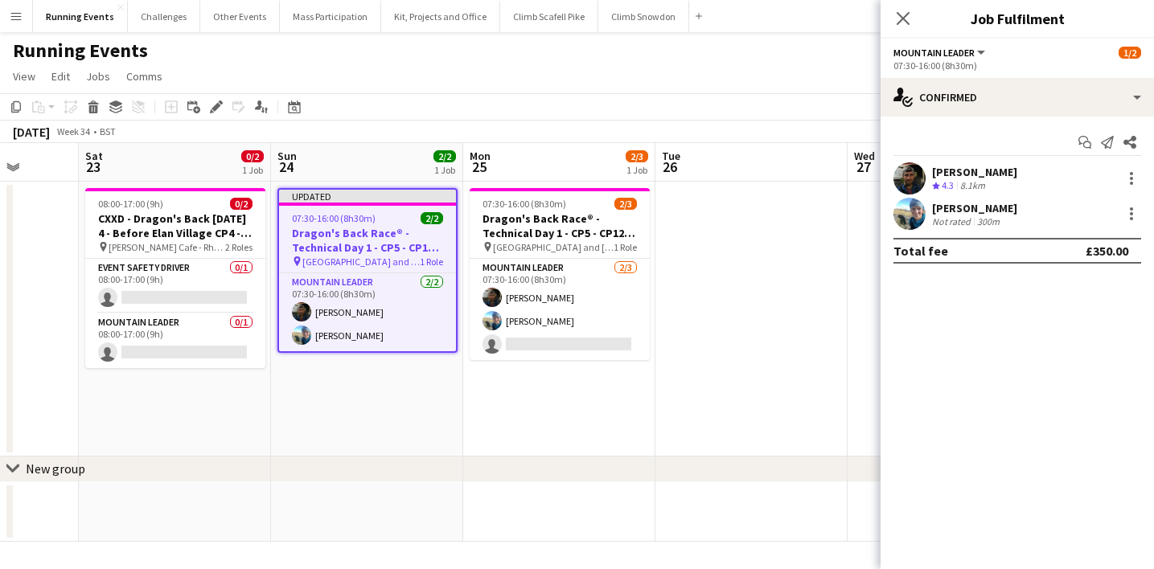
click at [748, 393] on app-date-cell at bounding box center [752, 319] width 192 height 275
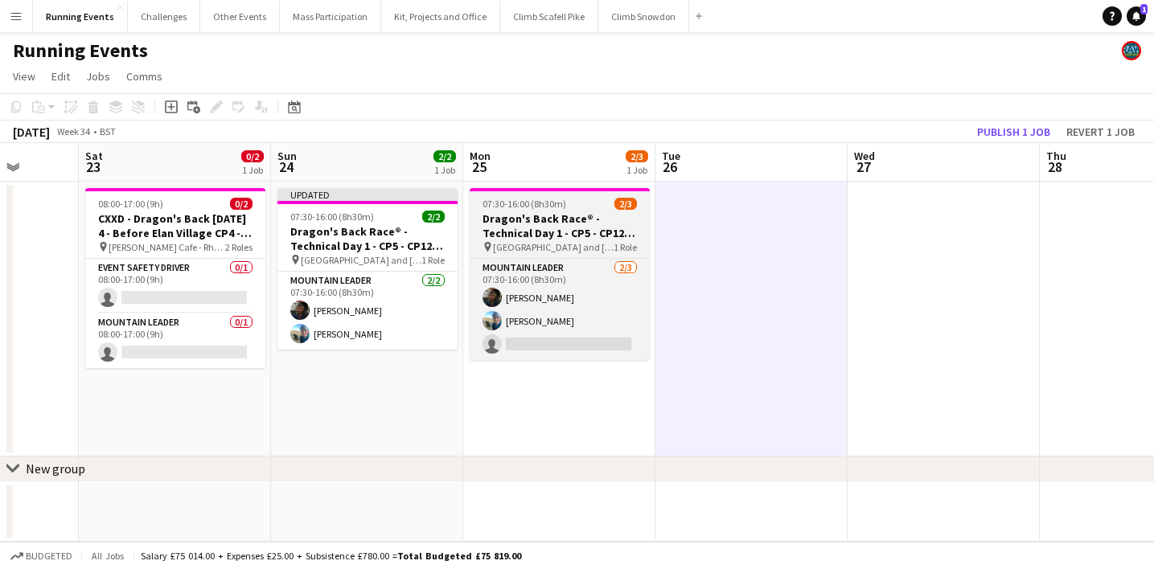
click at [567, 225] on h3 "Dragon's Back Race® - Technical Day 1 - CP5 - CP12 - Tryfan/Glyderau and Crib G…" at bounding box center [560, 226] width 180 height 29
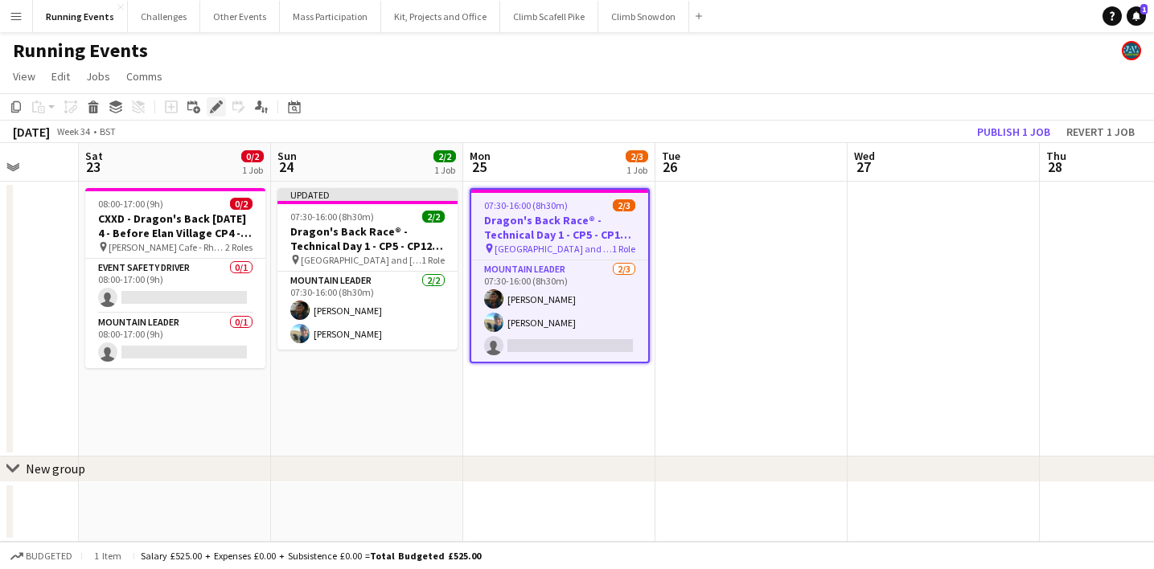
click at [218, 102] on icon "Edit" at bounding box center [216, 107] width 13 height 13
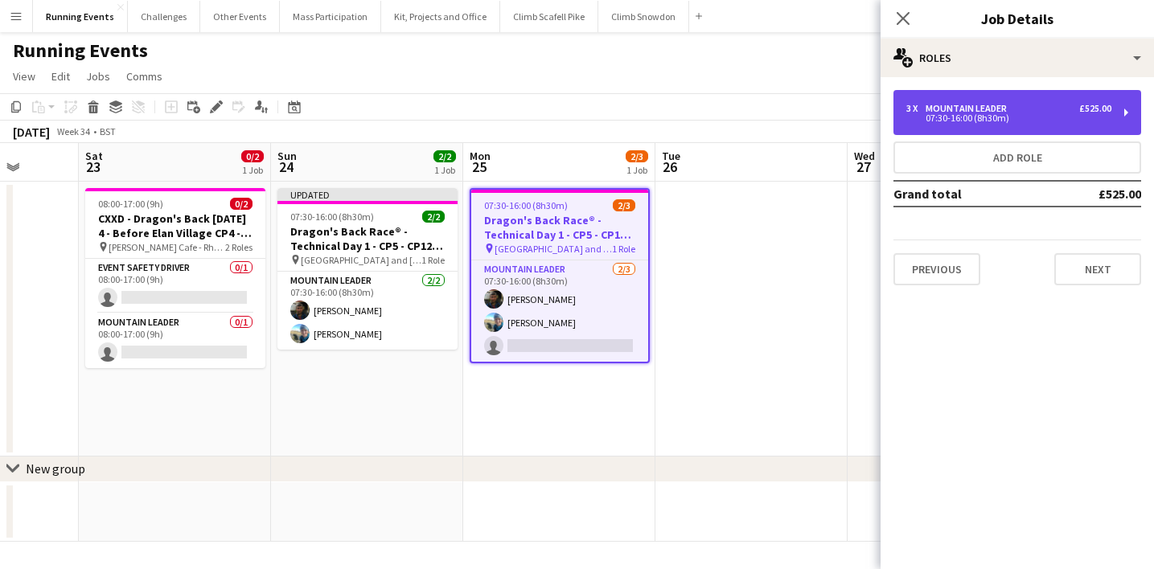
click at [972, 103] on div "Mountain Leader" at bounding box center [970, 108] width 88 height 11
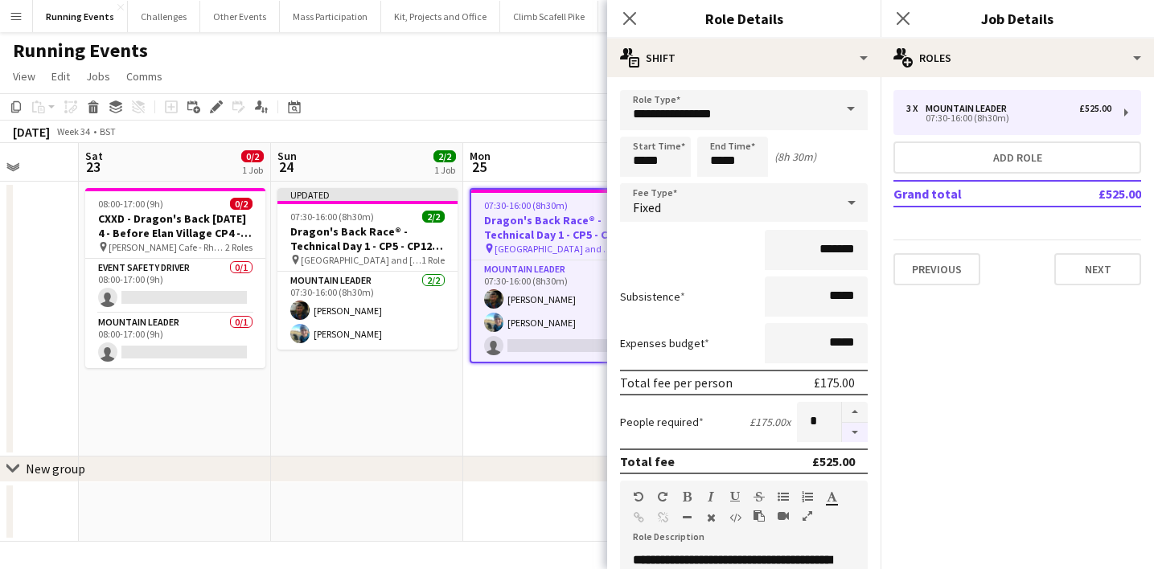
click at [854, 434] on button "button" at bounding box center [855, 433] width 26 height 20
type input "*"
click at [538, 412] on app-date-cell "07:30-16:00 (8h30m) 2/3 Dragon's Back Race® - Technical Day 1 - CP5 - CP12 - Tr…" at bounding box center [559, 319] width 192 height 275
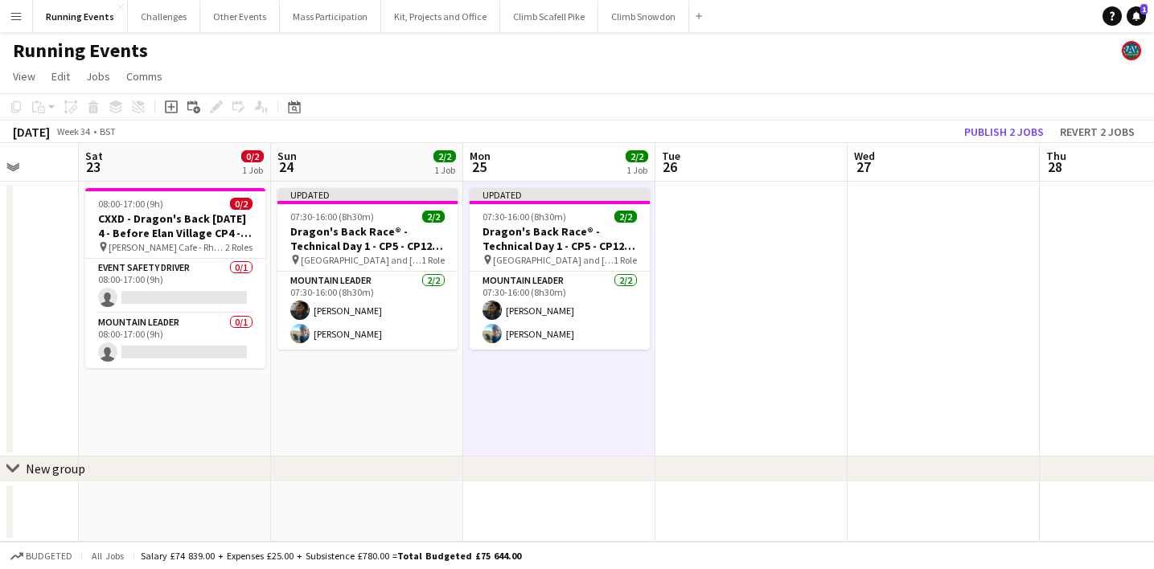
scroll to position [0, 0]
click at [979, 130] on button "Publish 2 jobs" at bounding box center [1004, 131] width 92 height 21
